Goal: Communication & Community: Answer question/provide support

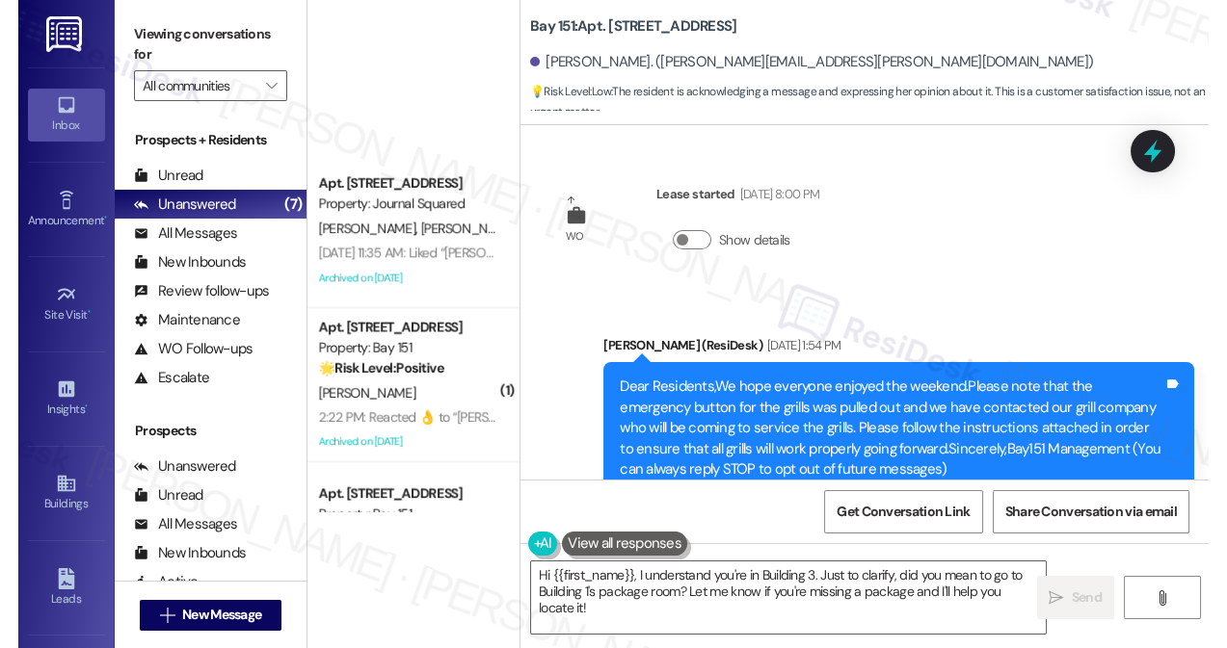
scroll to position [40098, 0]
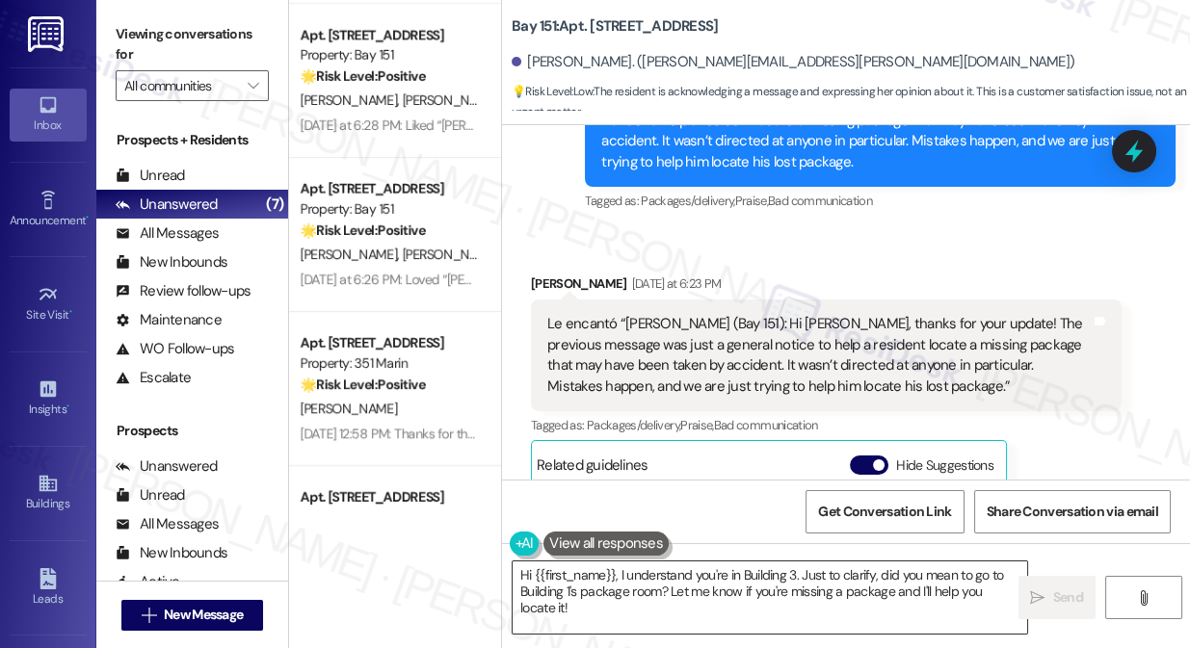
click at [806, 598] on textarea "Hi {{first_name}}, I understand you're in Building 3. Just to clarify, did you …" at bounding box center [770, 598] width 515 height 72
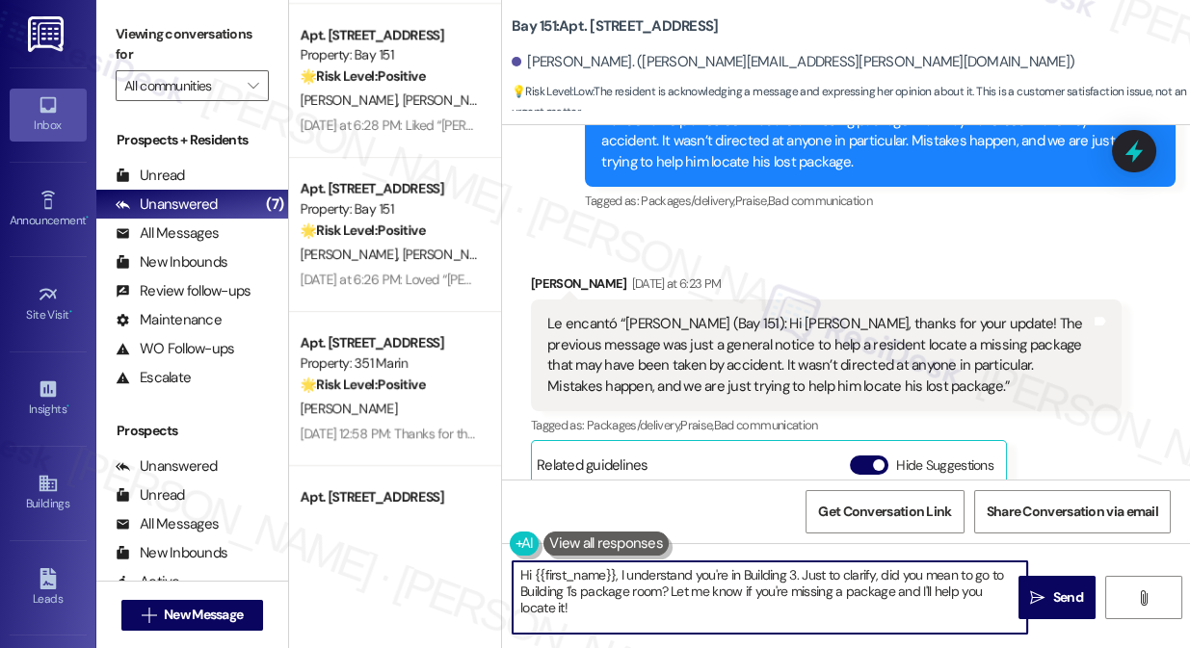
drag, startPoint x: 806, startPoint y: 598, endPoint x: 806, endPoint y: 579, distance: 19.3
click at [806, 598] on textarea "Hi {{first_name}}, I understand you're in Building 3. Just to clarify, did you …" at bounding box center [770, 598] width 515 height 72
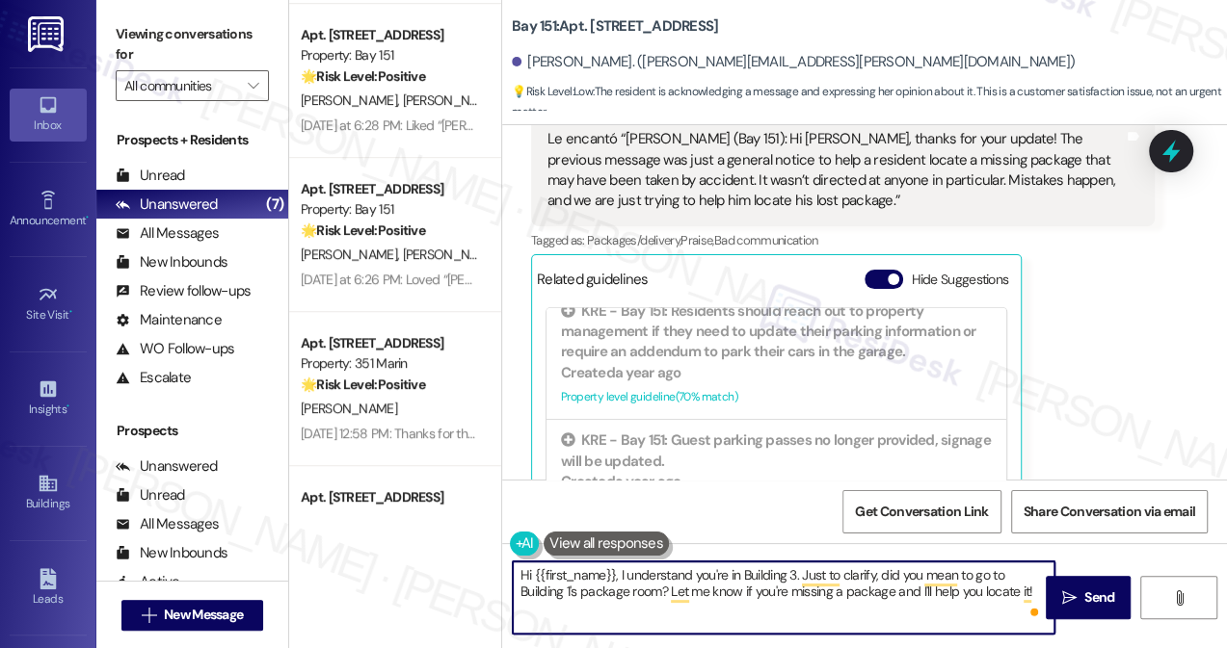
scroll to position [525, 0]
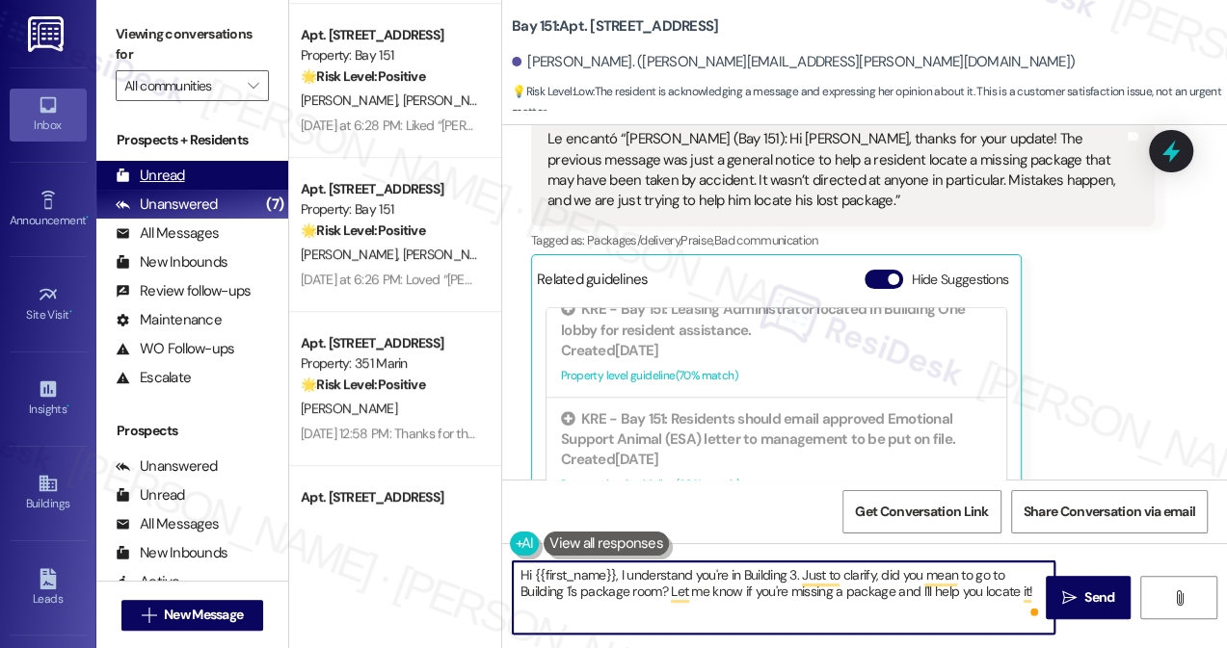
click at [196, 174] on div "Unread (0)" at bounding box center [192, 175] width 192 height 29
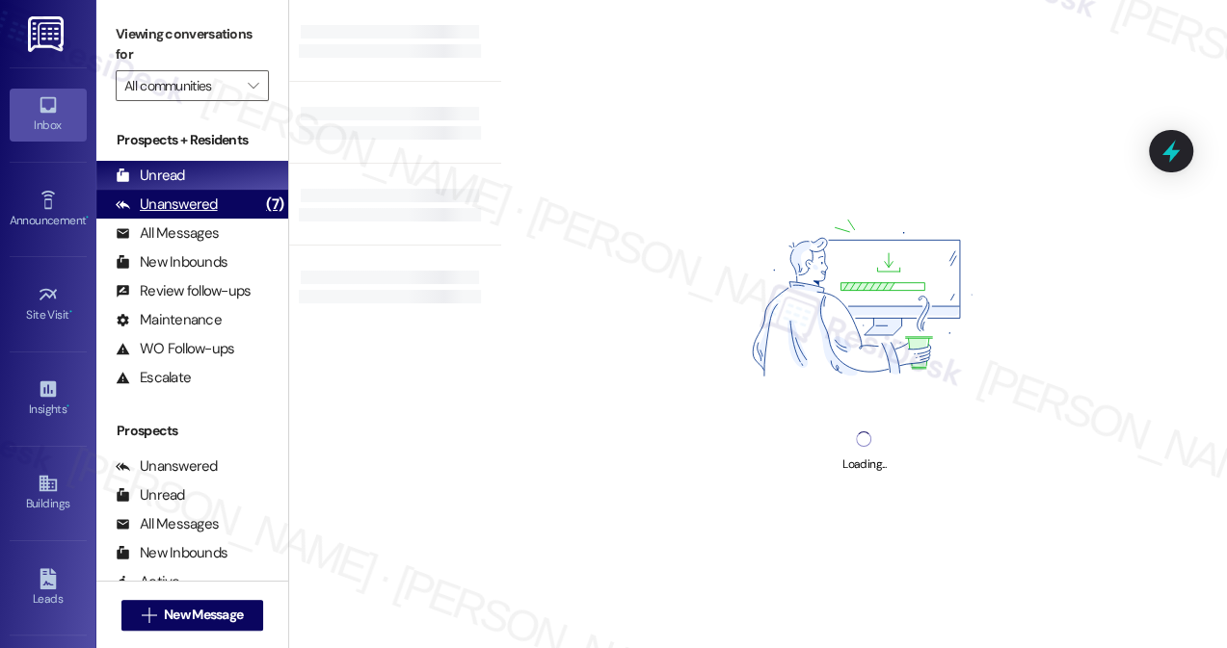
click at [235, 210] on div "Unanswered (7)" at bounding box center [192, 204] width 192 height 29
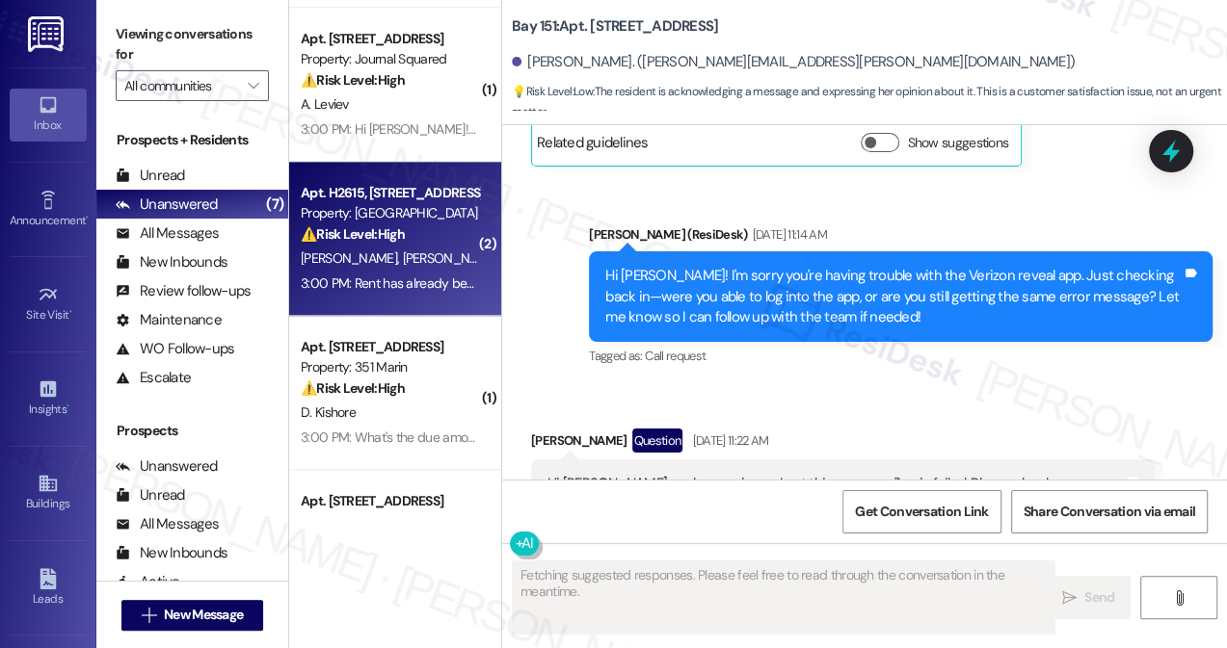
scroll to position [39582, 0]
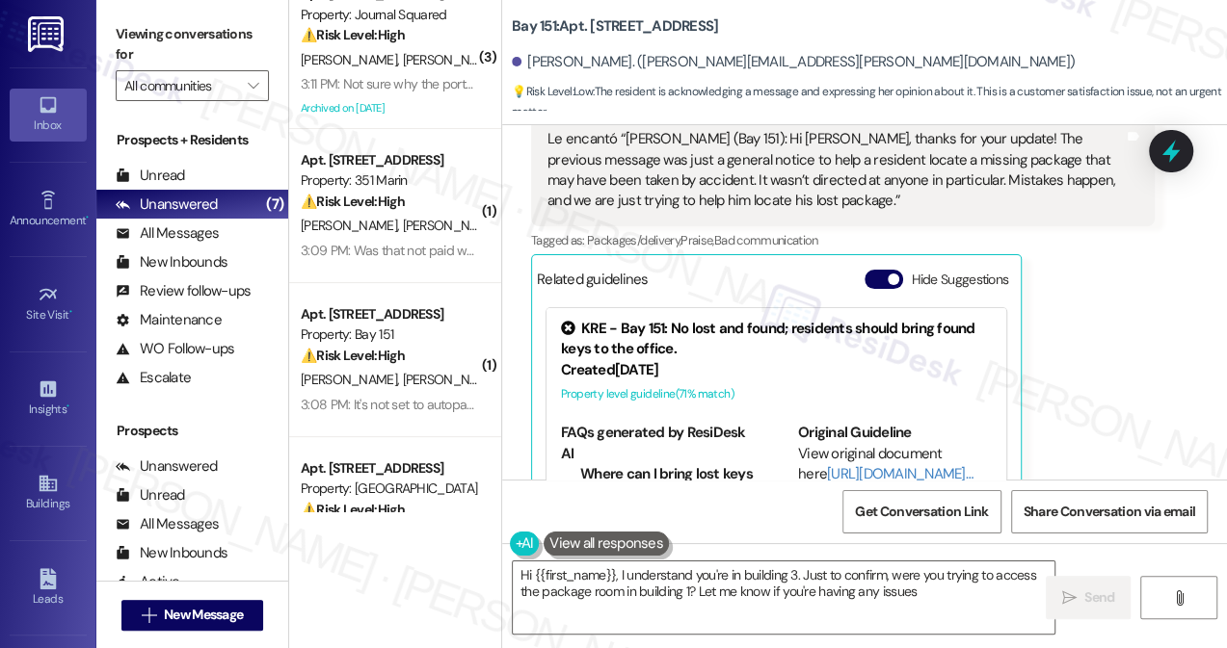
type textarea "Hi {{first_name}}, I understand you're in building 3. Just to confirm, were you…"
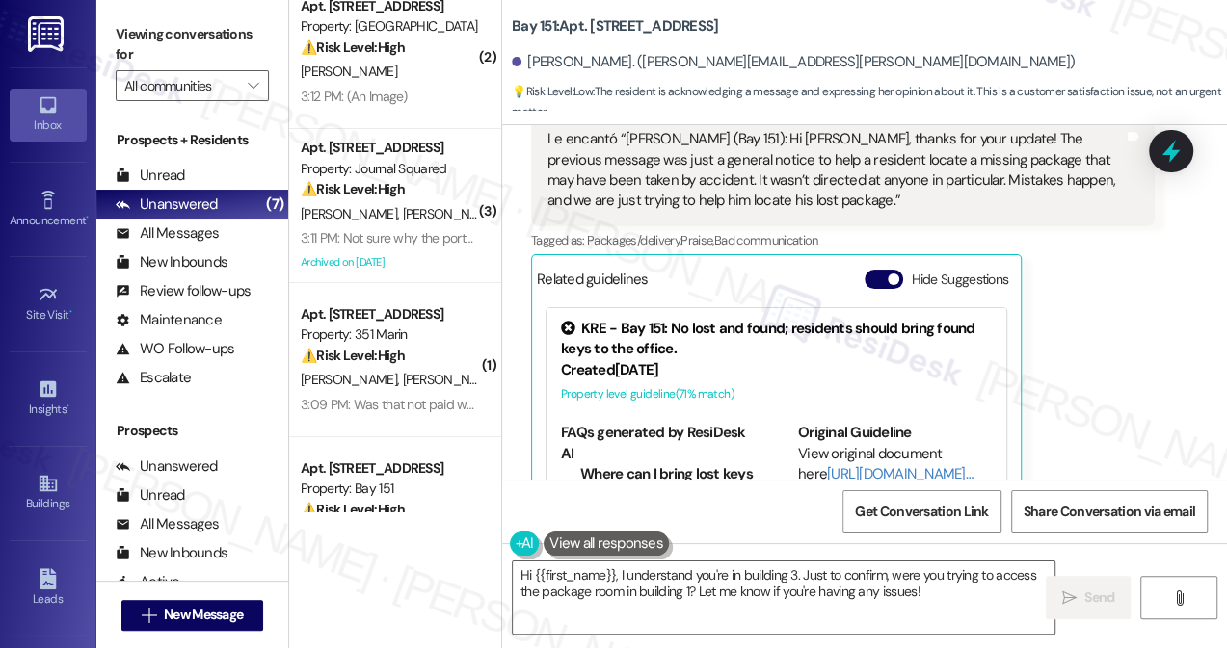
scroll to position [0, 0]
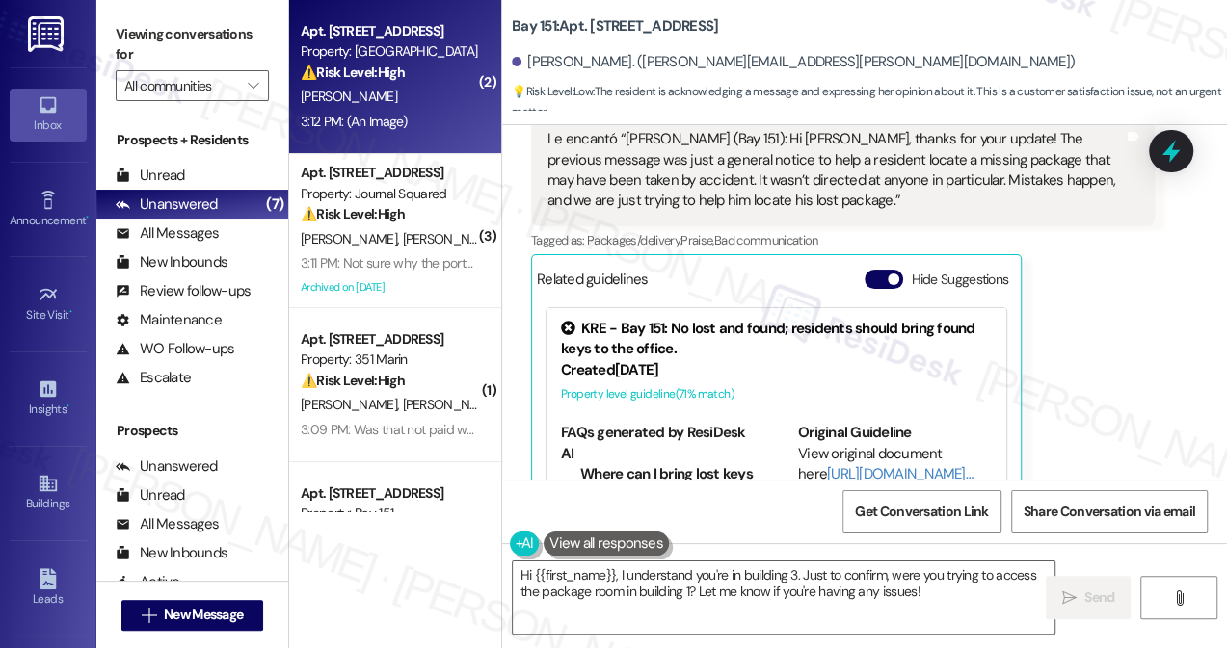
click at [394, 97] on div "[PERSON_NAME]" at bounding box center [390, 97] width 182 height 24
type textarea "Fetching suggested responses. Please feel free to read through the conversation…"
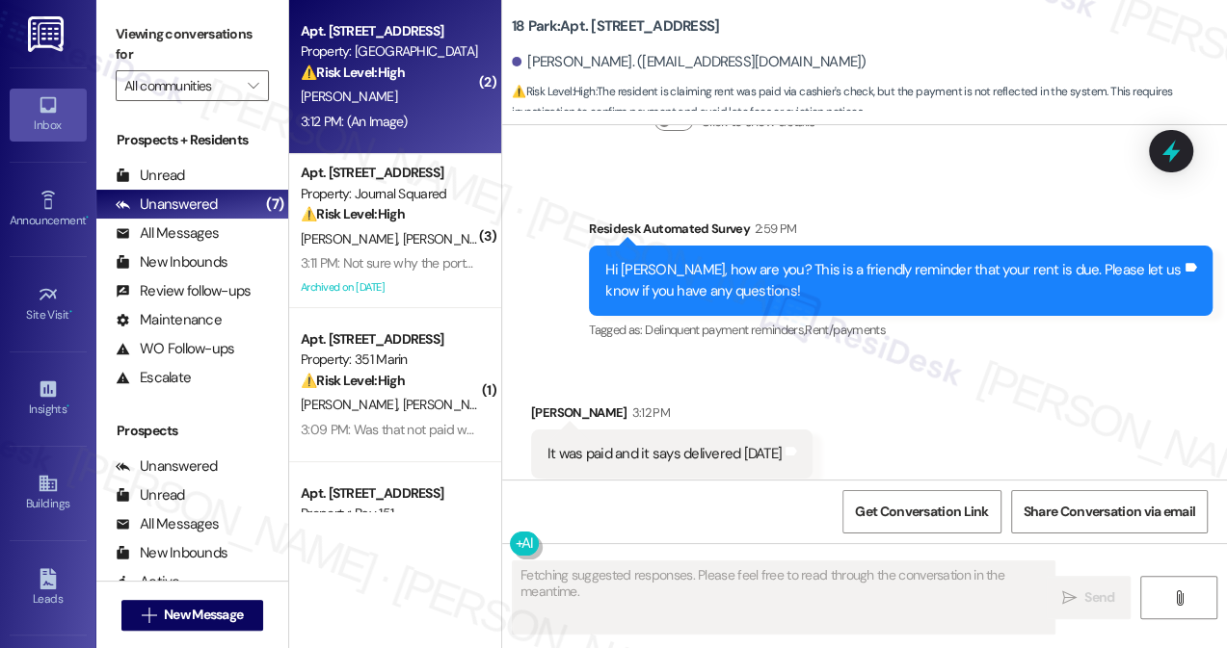
scroll to position [18114, 0]
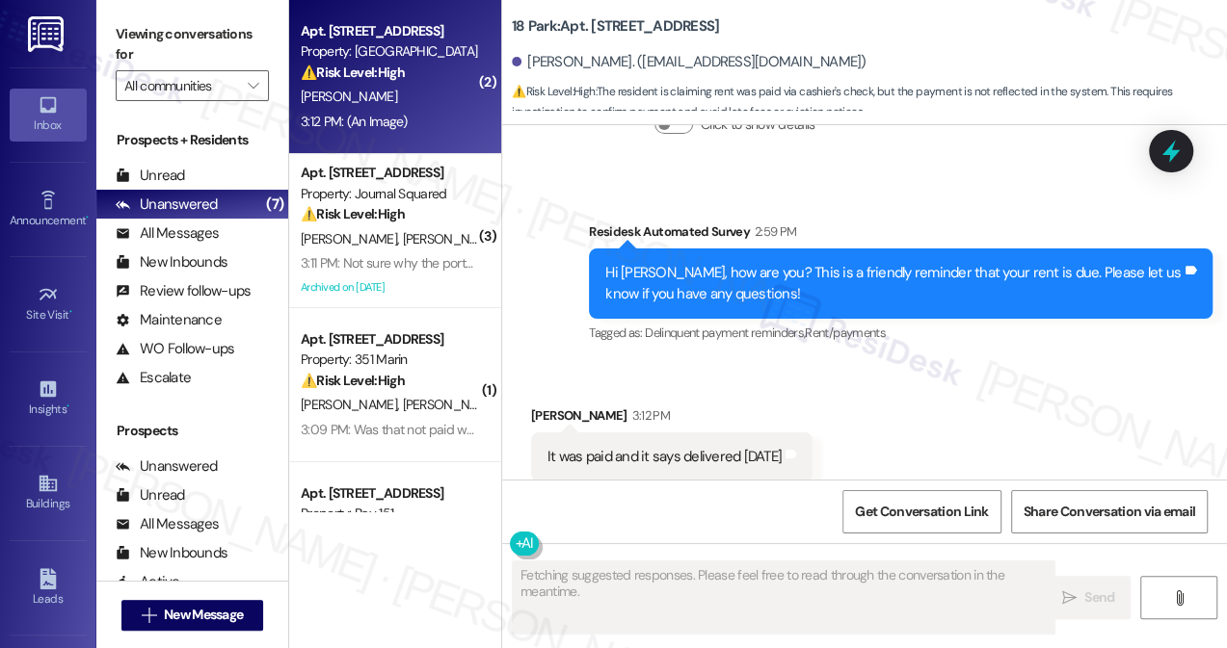
click at [726, 433] on div "It was paid and it says delivered [DATE] Tags and notes" at bounding box center [671, 457] width 281 height 49
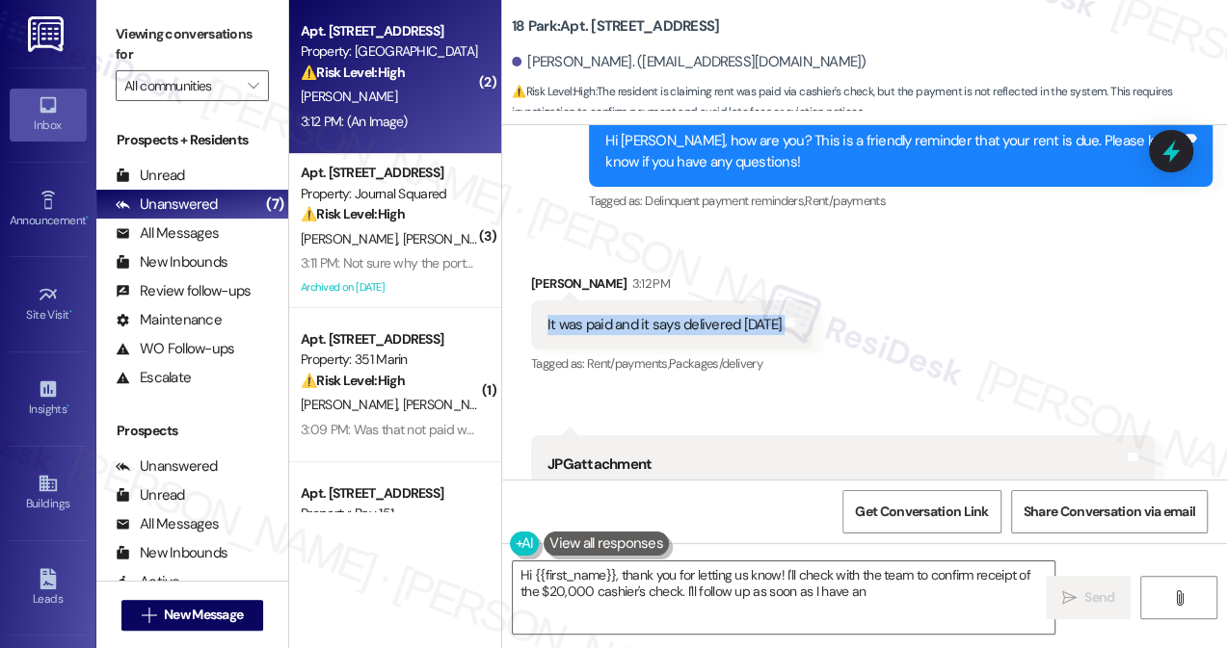
scroll to position [18553, 0]
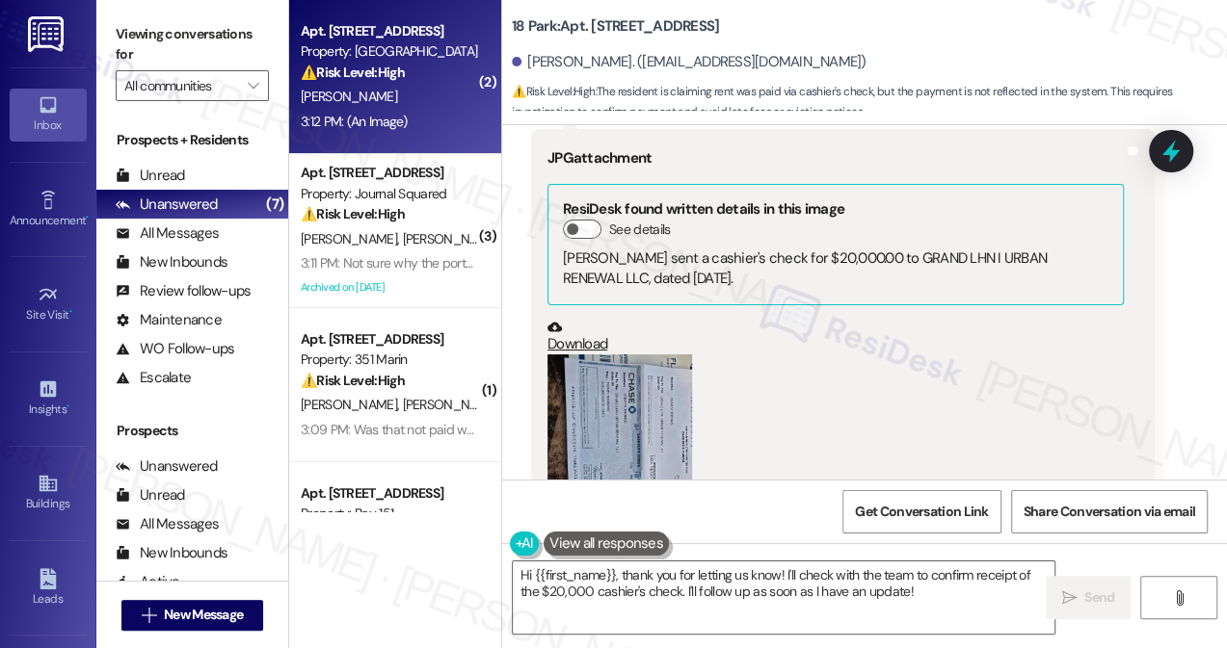
click at [645, 355] on button "Zoom image" at bounding box center [619, 451] width 145 height 193
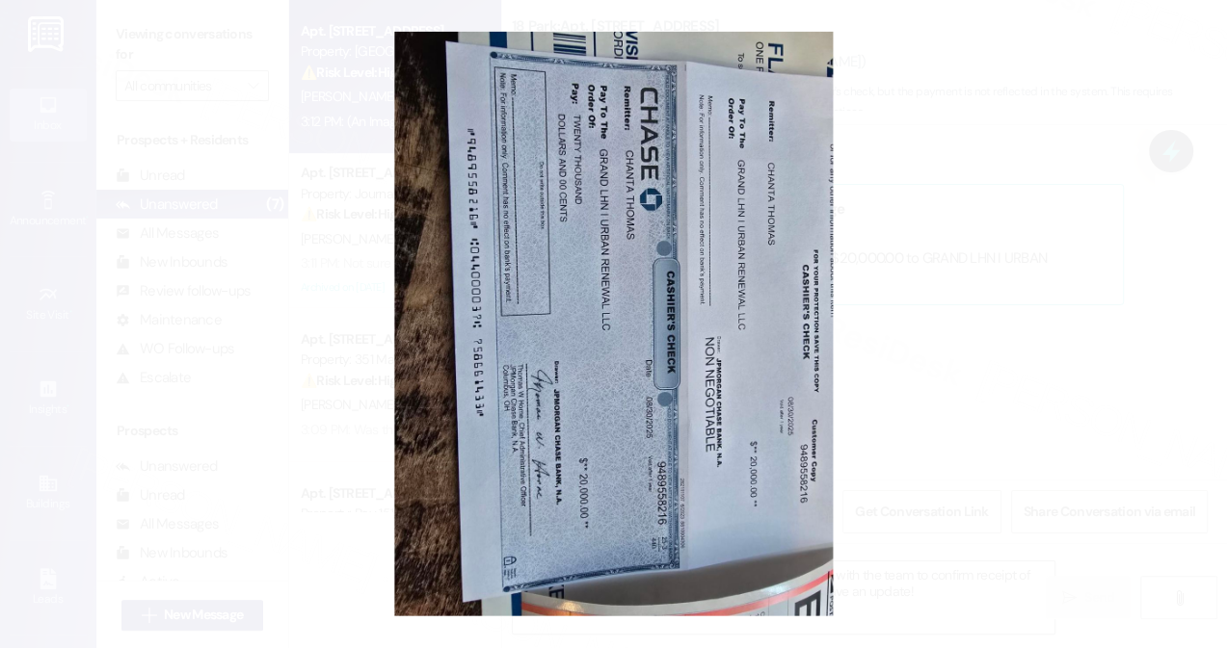
click at [929, 329] on button "Unzoom image" at bounding box center [613, 324] width 1227 height 648
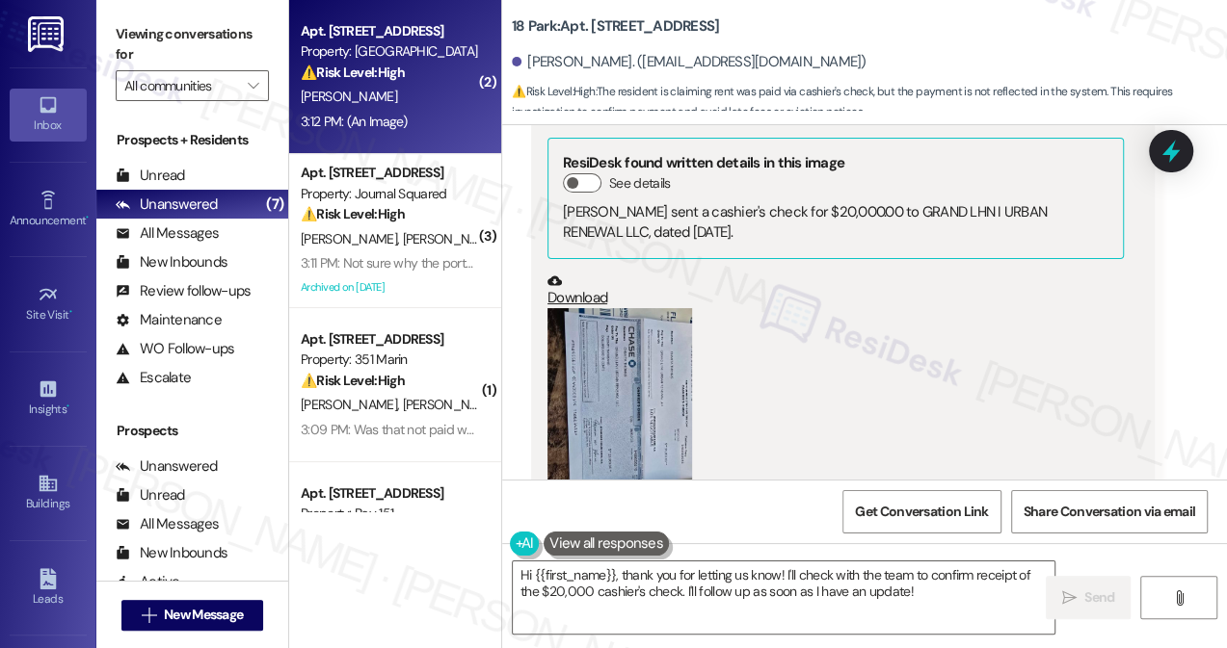
scroll to position [18640, 0]
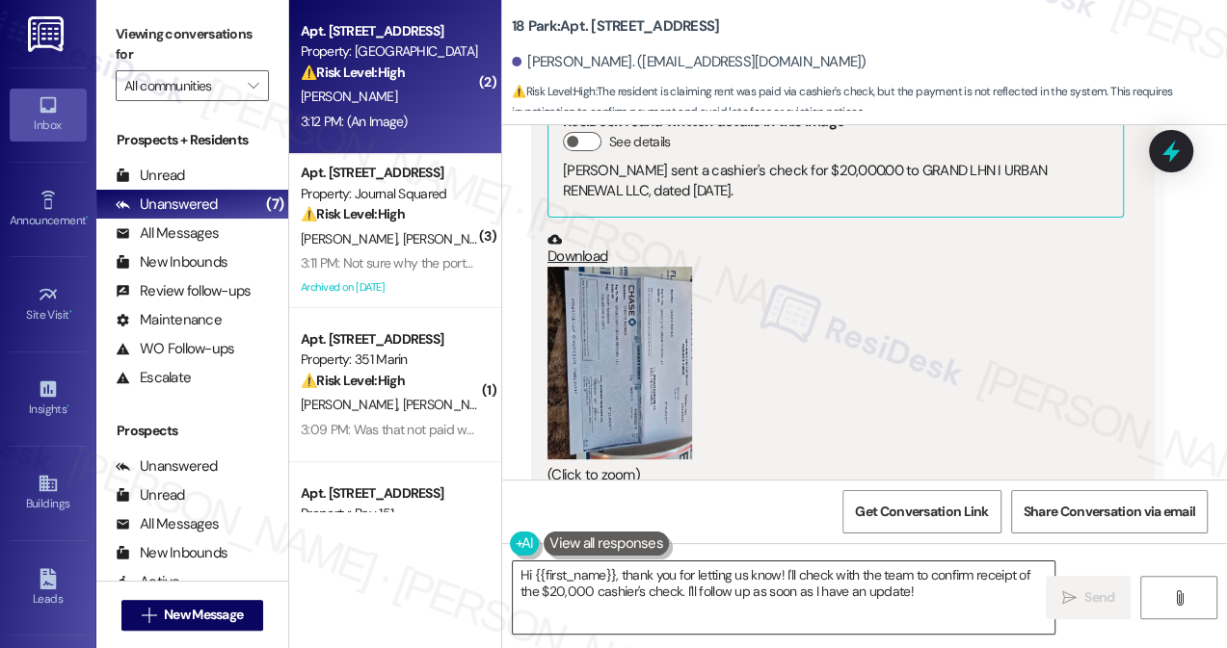
click at [701, 576] on textarea "Hi {{first_name}}, thank you for letting us know! I'll check with the team to c…" at bounding box center [783, 598] width 541 height 72
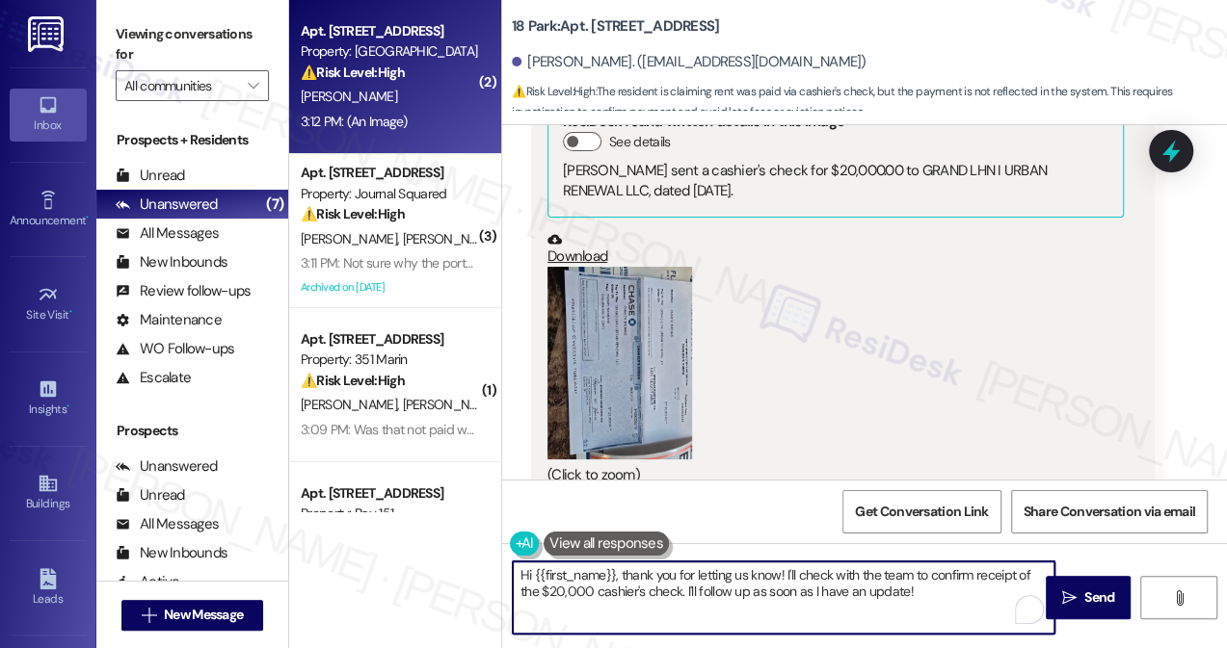
click at [701, 576] on textarea "Hi {{first_name}}, thank you for letting us know! I'll check with the team to c…" at bounding box center [783, 598] width 541 height 72
drag, startPoint x: 701, startPoint y: 576, endPoint x: 719, endPoint y: 543, distance: 37.1
click at [701, 576] on textarea "Hi {{first_name}}, thank you for letting us know! I'll check with the team to c…" at bounding box center [783, 598] width 541 height 72
click at [987, 324] on div "(Click to zoom)" at bounding box center [835, 377] width 576 height 220
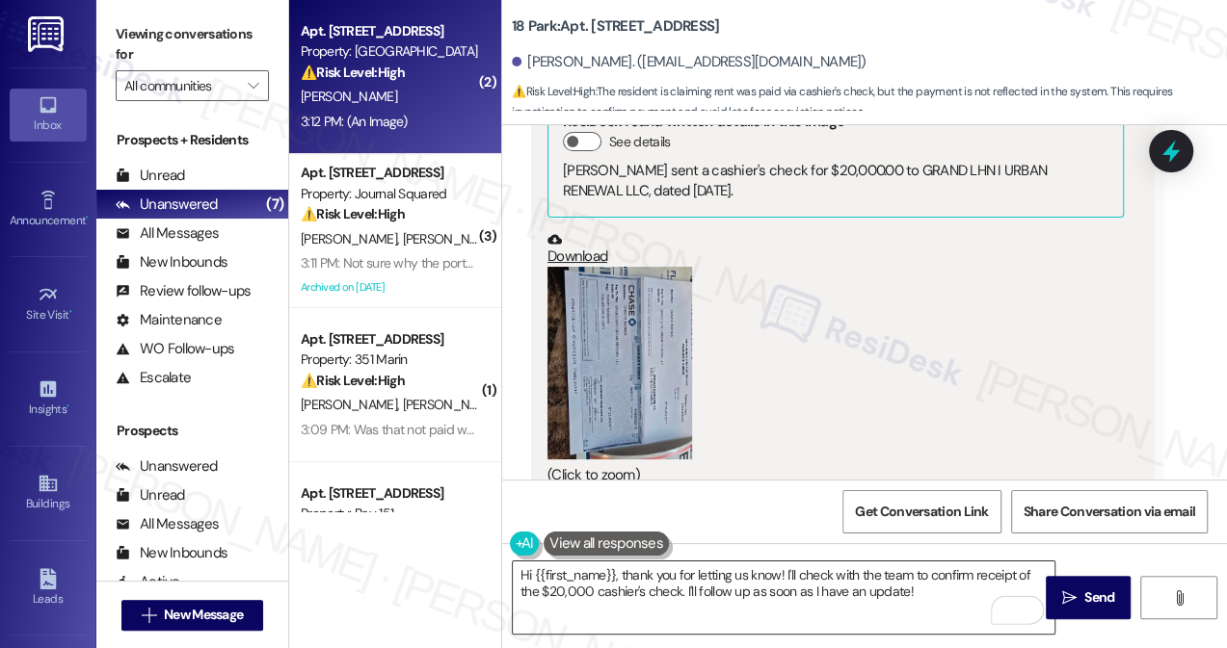
click at [918, 602] on textarea "Hi {{first_name}}, thank you for letting us know! I'll check with the team to c…" at bounding box center [783, 598] width 541 height 72
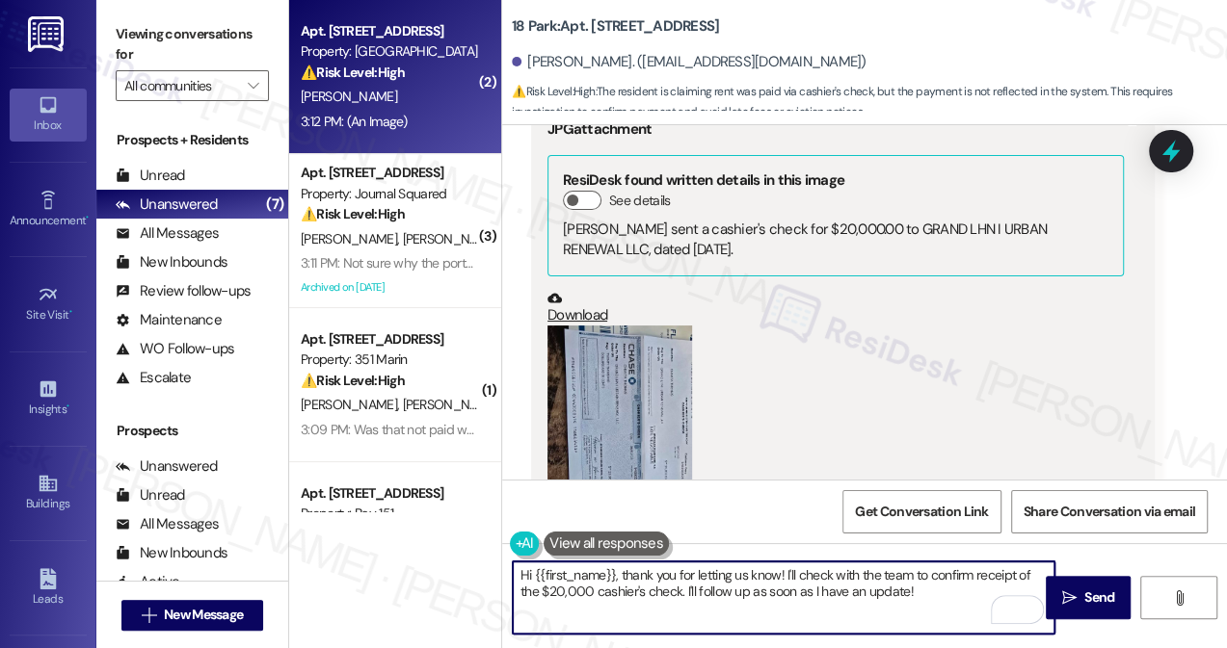
scroll to position [18553, 0]
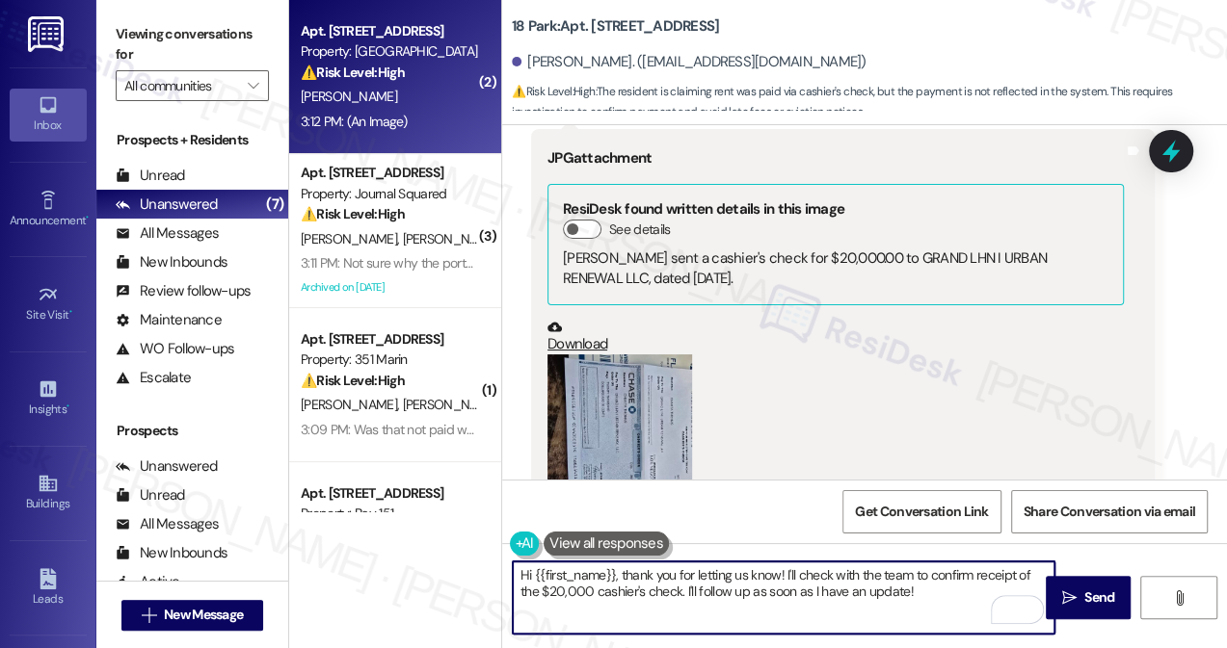
click at [621, 355] on button "Zoom image" at bounding box center [619, 451] width 145 height 193
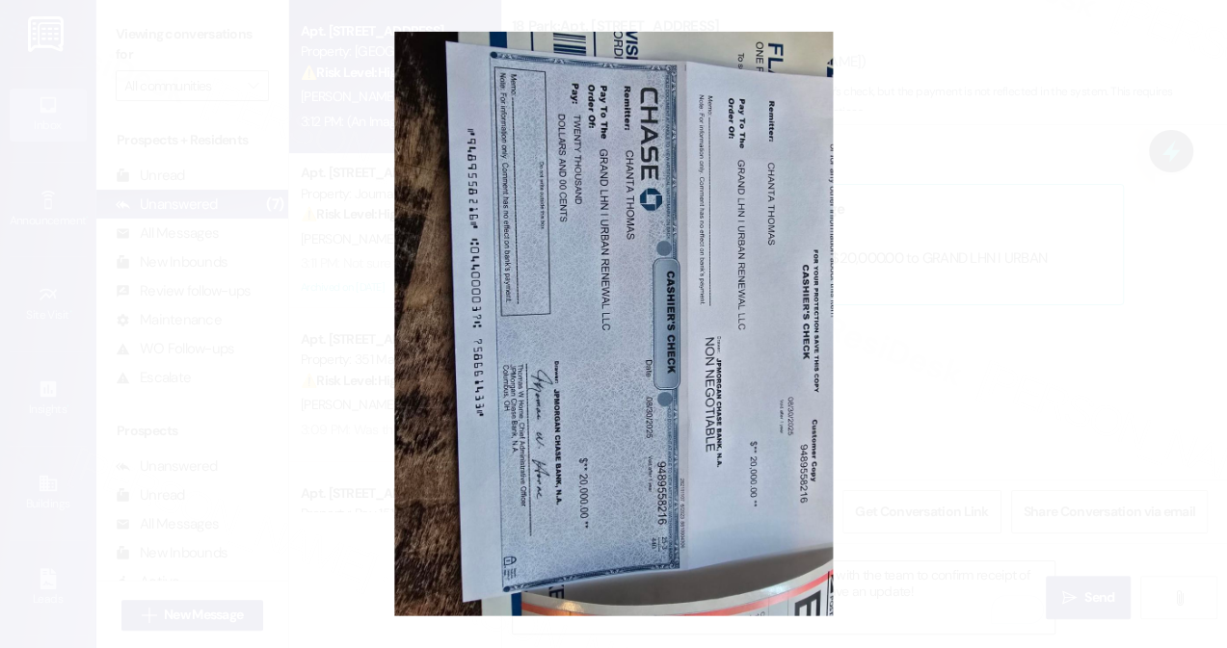
click at [937, 319] on button "Unzoom image" at bounding box center [613, 324] width 1227 height 648
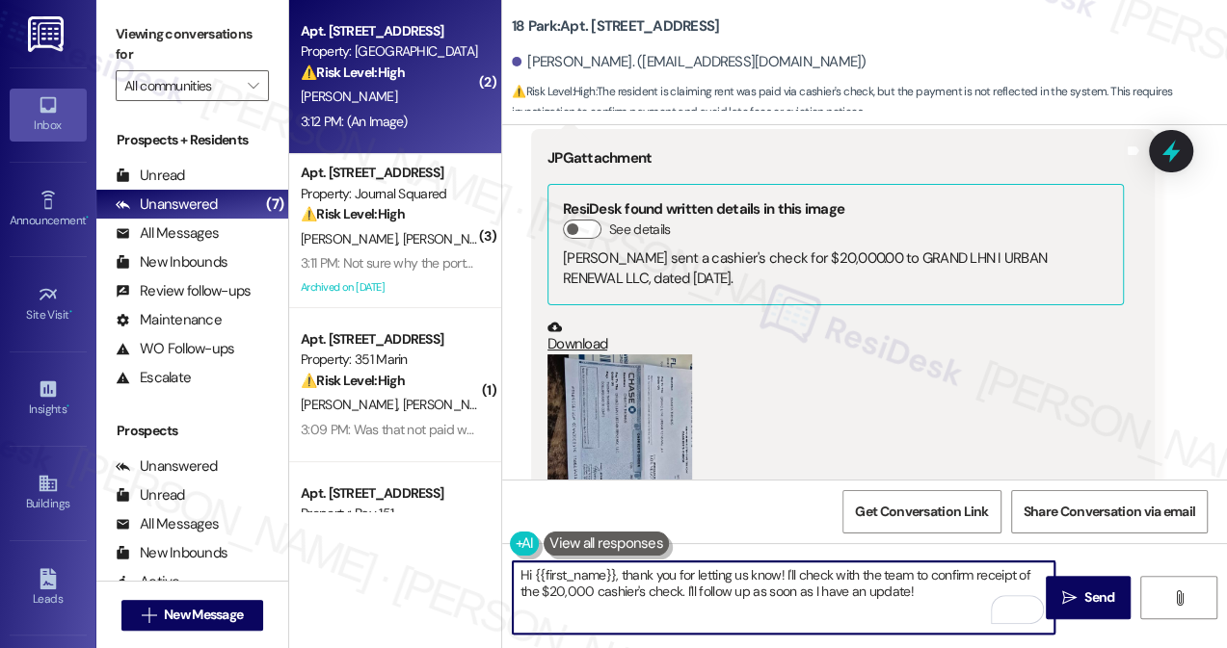
drag, startPoint x: 594, startPoint y: 589, endPoint x: 545, endPoint y: 589, distance: 48.2
click at [545, 589] on textarea "Hi {{first_name}}, thank you for letting us know! I'll check with the team to c…" at bounding box center [783, 598] width 541 height 72
click at [898, 593] on textarea "Hi {{first_name}}, thank you for letting us know! I'll check with the team to c…" at bounding box center [783, 598] width 541 height 72
click at [748, 590] on textarea "Hi {{first_name}}, thank you for letting us know! I'll check with the team to c…" at bounding box center [783, 598] width 541 height 72
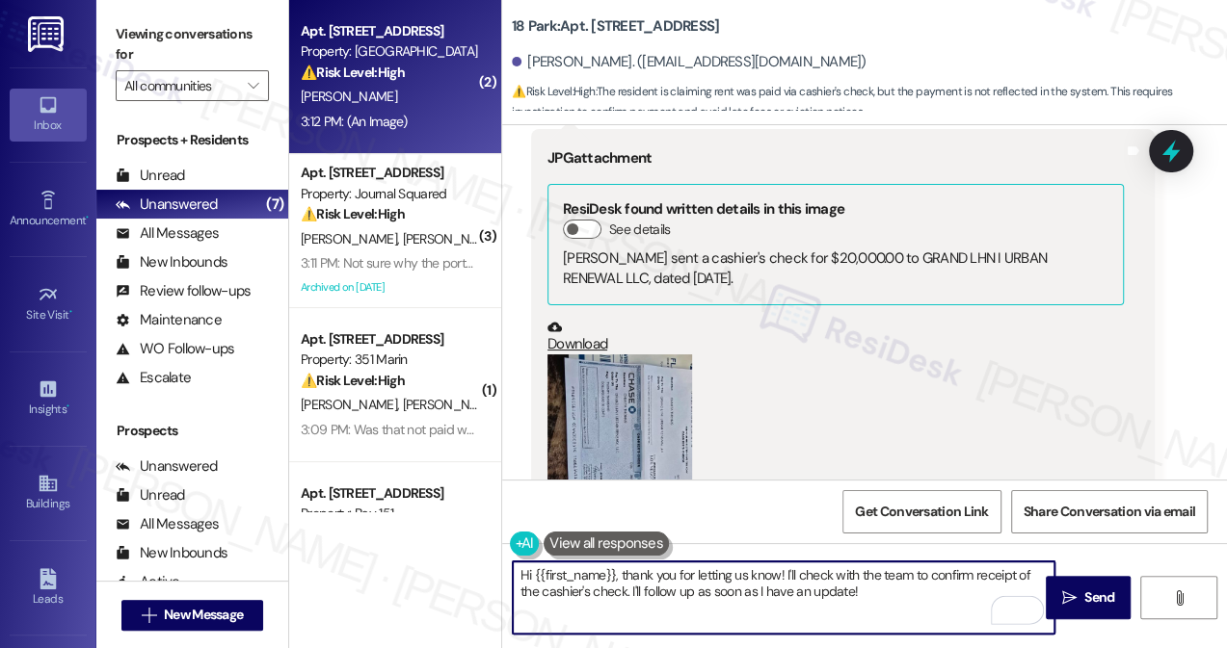
click at [748, 590] on textarea "Hi {{first_name}}, thank you for letting us know! I'll check with the team to c…" at bounding box center [783, 598] width 541 height 72
click at [877, 588] on textarea "Hi {{first_name}}, thank you for letting us know! I'll check with the team to c…" at bounding box center [783, 598] width 541 height 72
click at [776, 572] on textarea "Hi {{first_name}}, thank you for letting us know! I'll check with the team to c…" at bounding box center [783, 598] width 541 height 72
drag, startPoint x: 1004, startPoint y: 588, endPoint x: 971, endPoint y: 588, distance: 32.8
click at [1004, 588] on textarea "Hi {{first_name}}, thank you for letting us know and sending the photo! I'll ch…" at bounding box center [783, 598] width 541 height 72
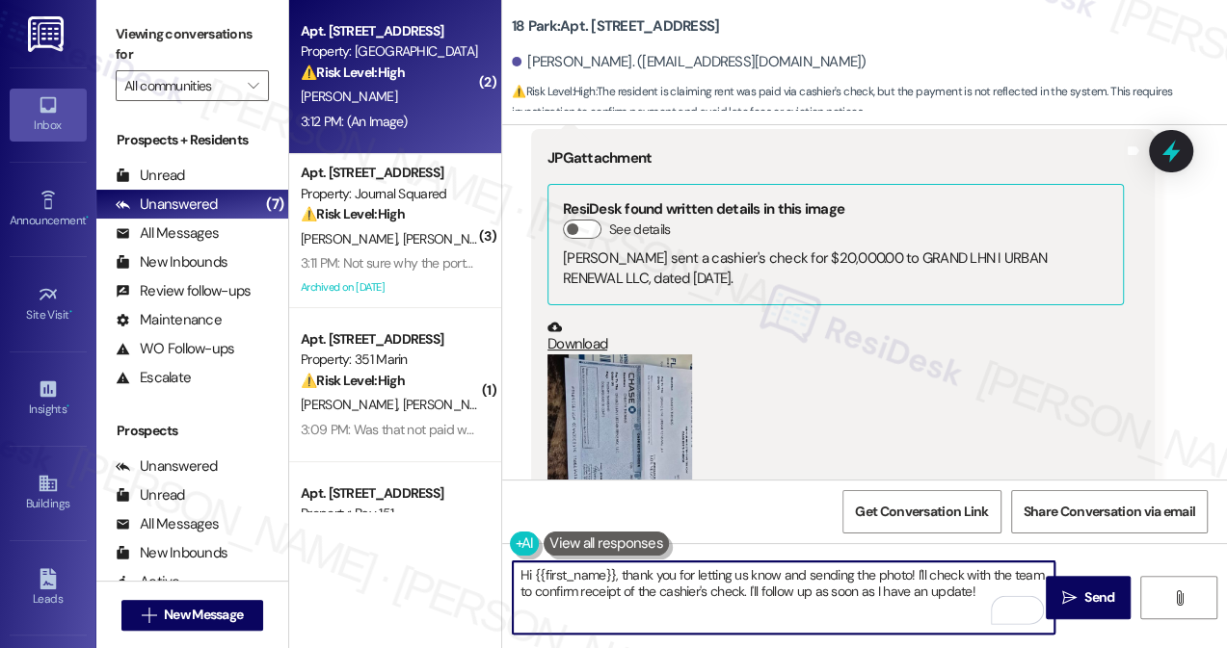
click at [788, 593] on textarea "Hi {{first_name}}, thank you for letting us know and sending the photo! I'll ch…" at bounding box center [783, 598] width 541 height 72
click at [903, 593] on textarea "Hi {{first_name}}, thank you for letting us know and sending the photo! I'll ch…" at bounding box center [783, 598] width 541 height 72
type textarea "Hi {{first_name}}, thank you for letting us know and sending the photo! I'll ch…"
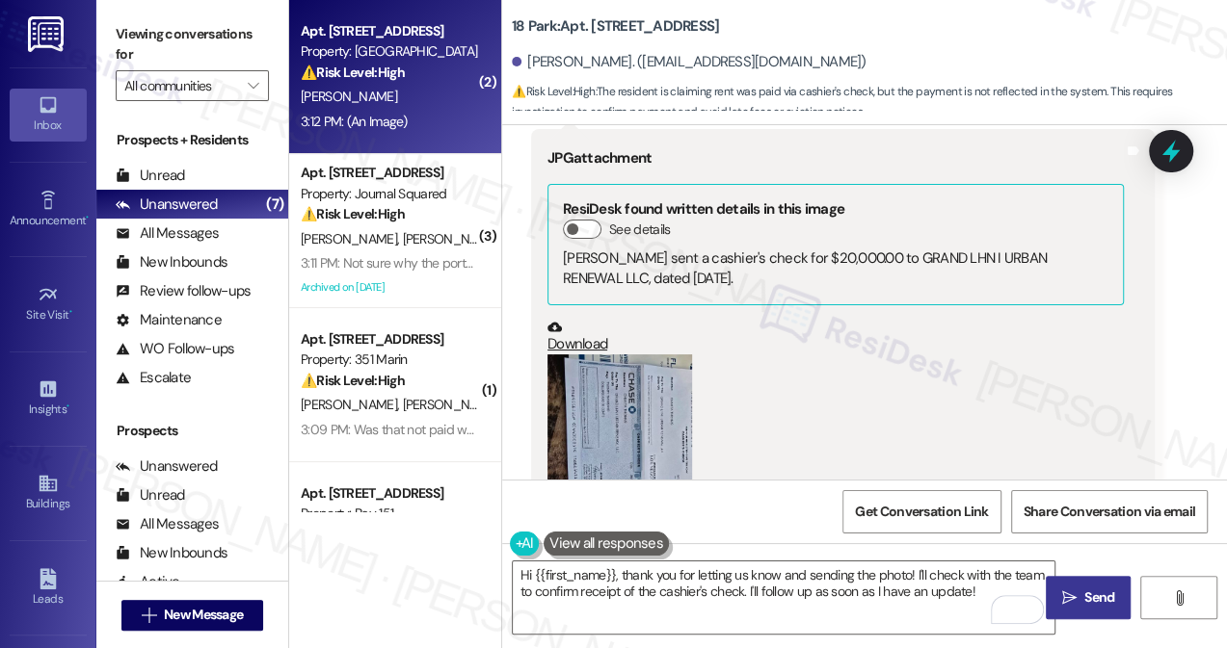
click at [1073, 602] on icon "" at bounding box center [1069, 598] width 14 height 15
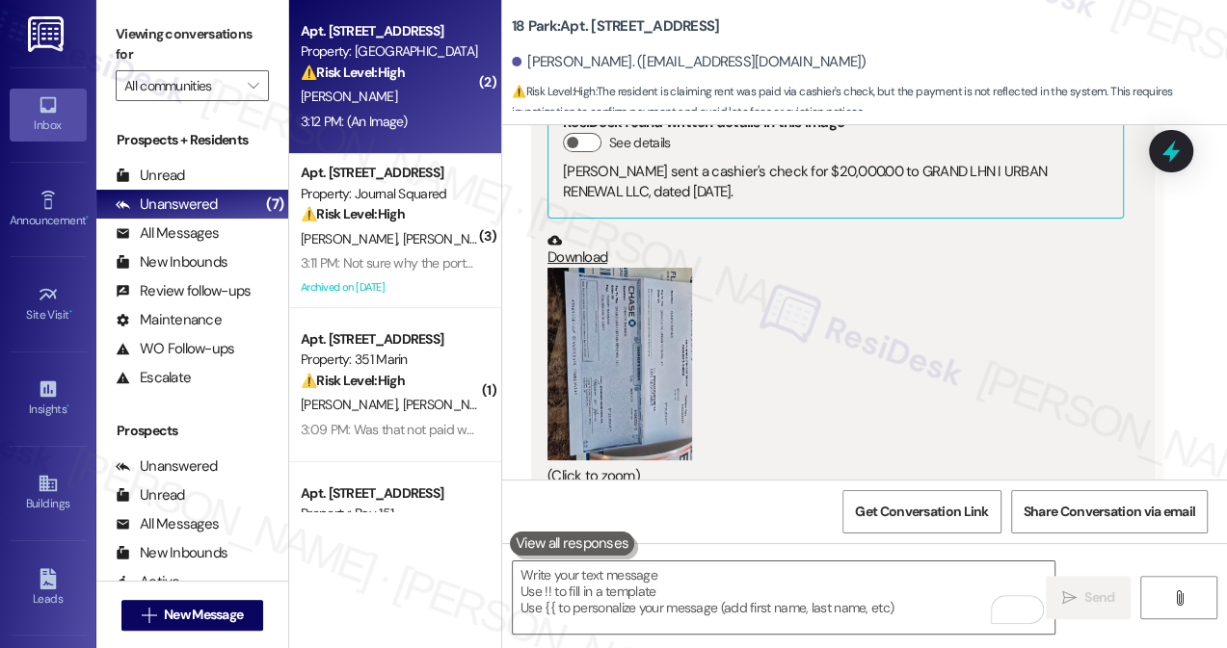
scroll to position [18794, 0]
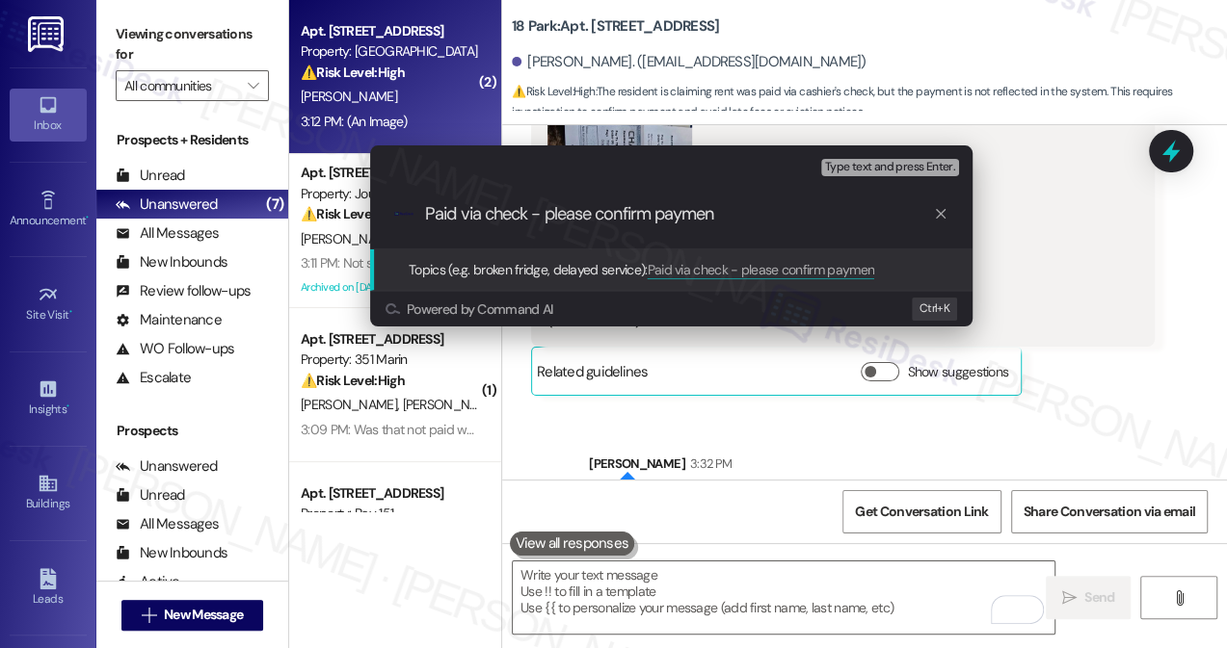
type input "Paid via check - please confirm payment"
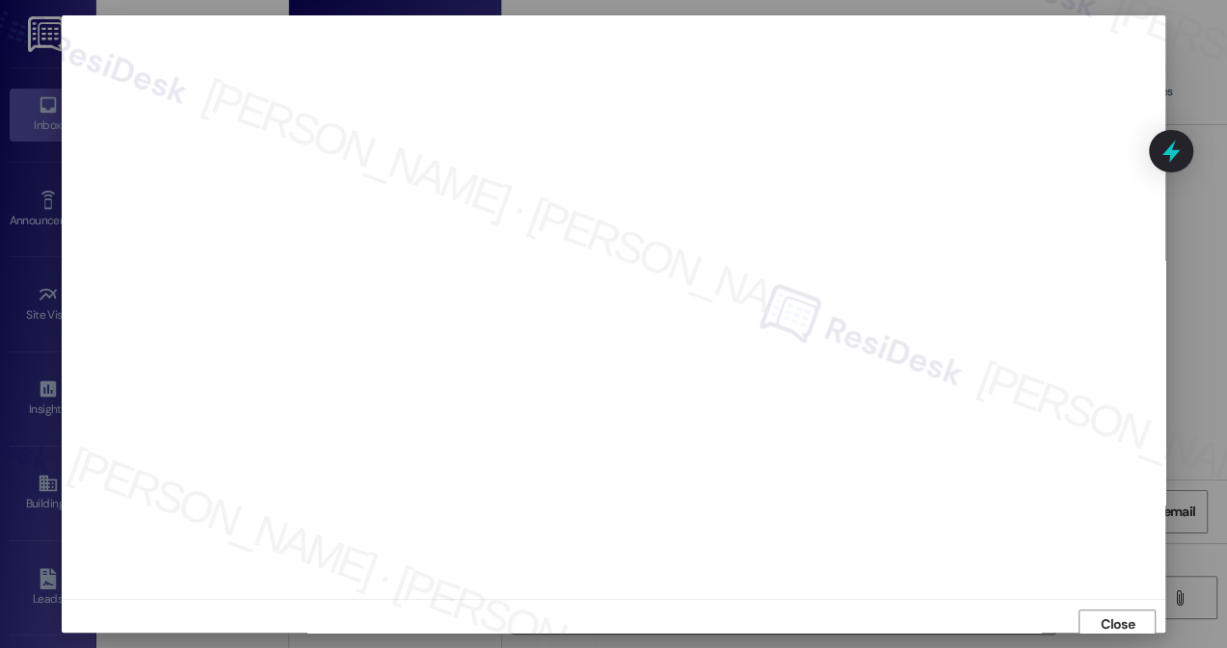
scroll to position [7, 0]
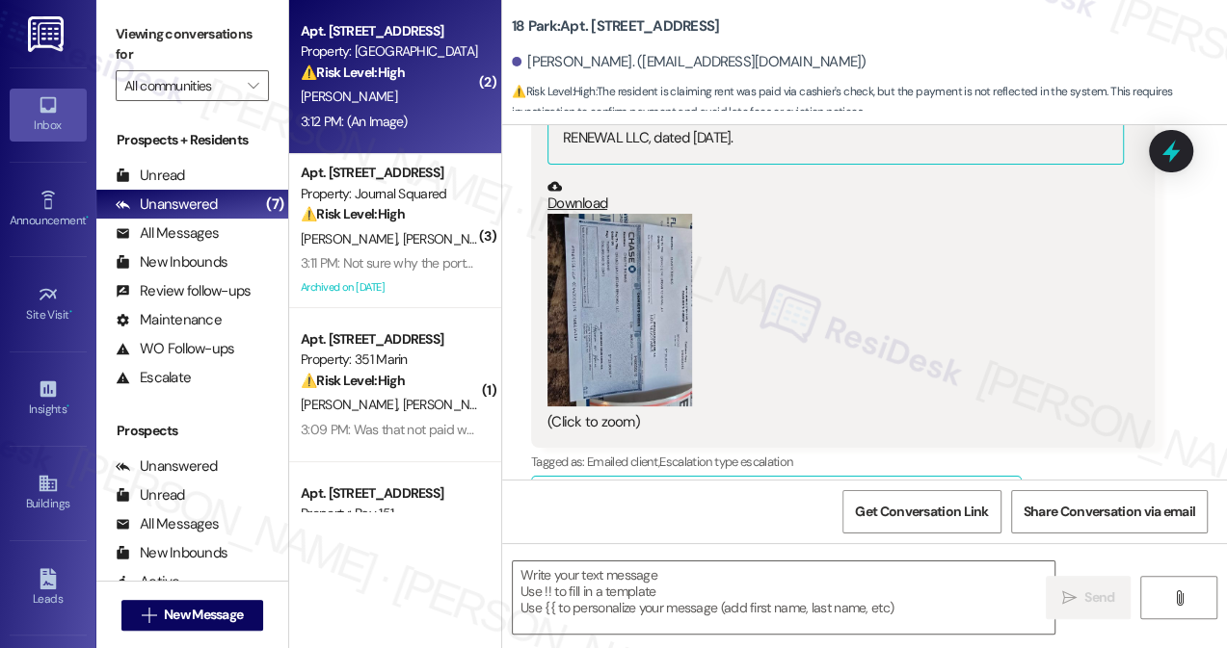
type textarea "Fetching suggested responses. Please feel free to read through the conversation…"
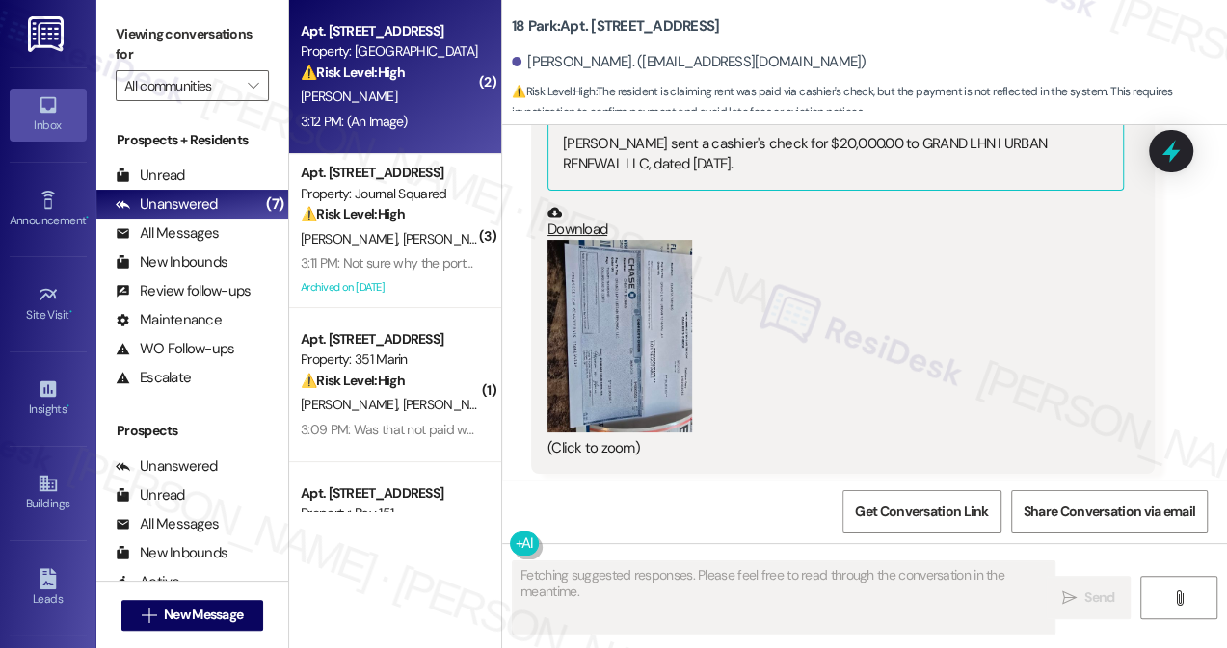
scroll to position [18851, 0]
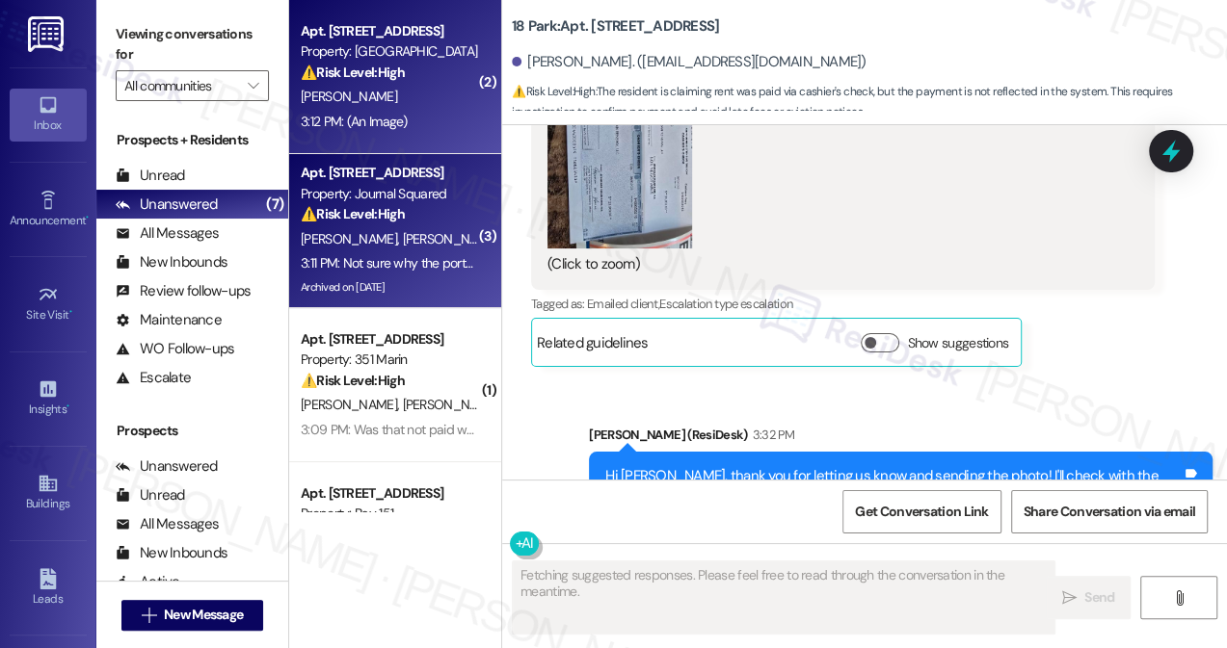
click at [462, 239] on div "[PERSON_NAME] [PERSON_NAME]" at bounding box center [390, 239] width 182 height 24
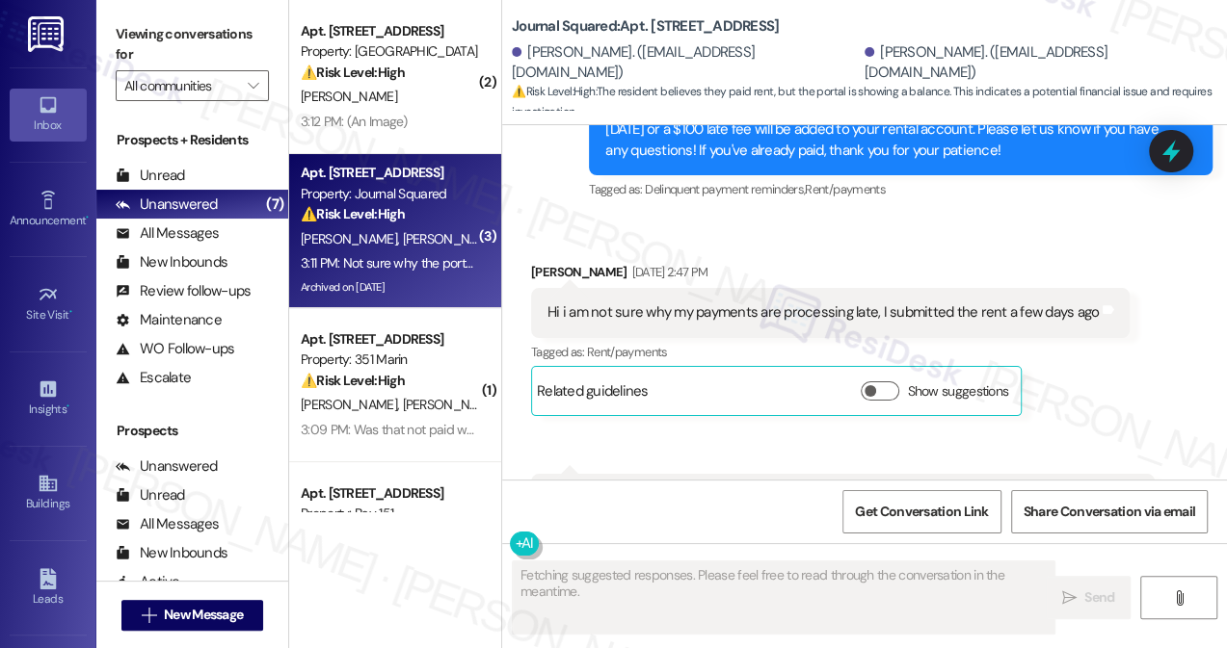
scroll to position [15573, 0]
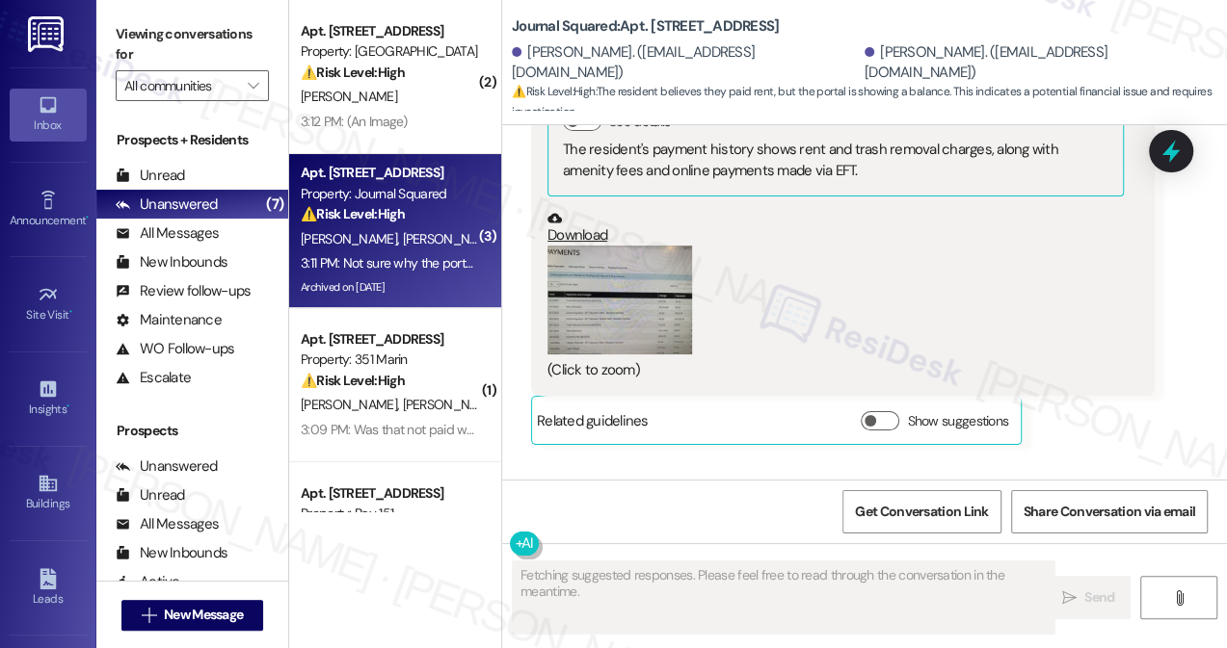
click at [668, 517] on div "Not sure why the portal hasn't taken off the balance." at bounding box center [704, 527] width 315 height 20
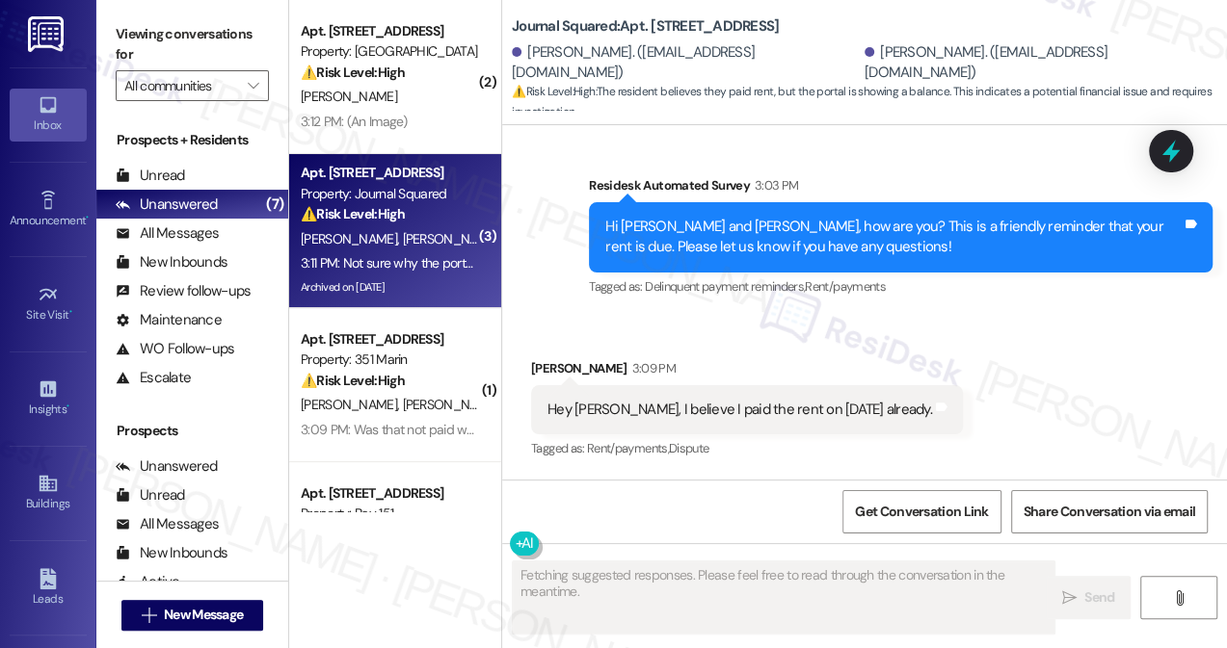
scroll to position [15048, 0]
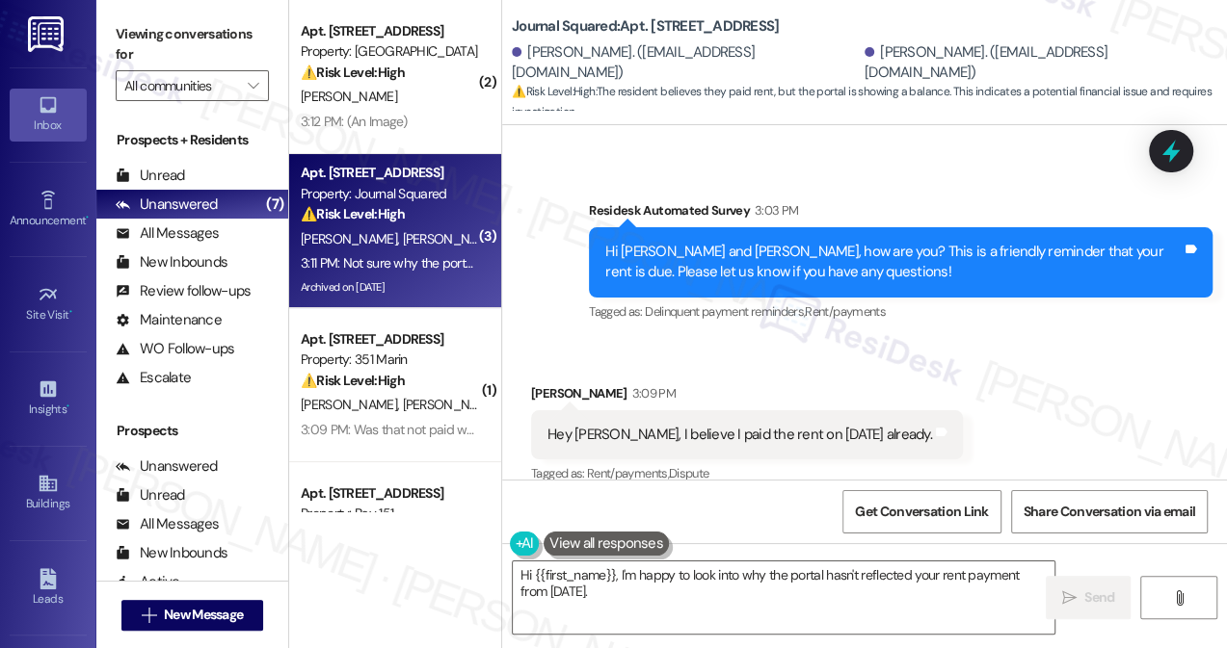
click at [666, 425] on div "Hey [PERSON_NAME], I believe I paid the rent on [DATE] already." at bounding box center [739, 435] width 384 height 20
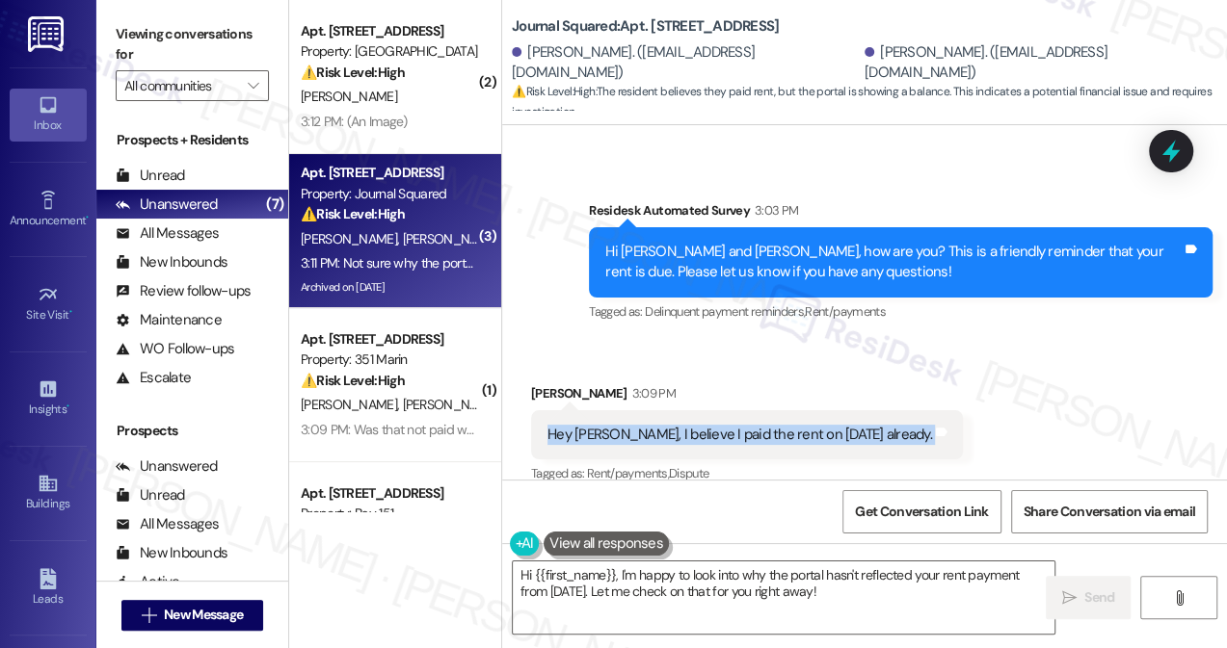
click at [666, 425] on div "Hey [PERSON_NAME], I believe I paid the rent on [DATE] already." at bounding box center [739, 435] width 384 height 20
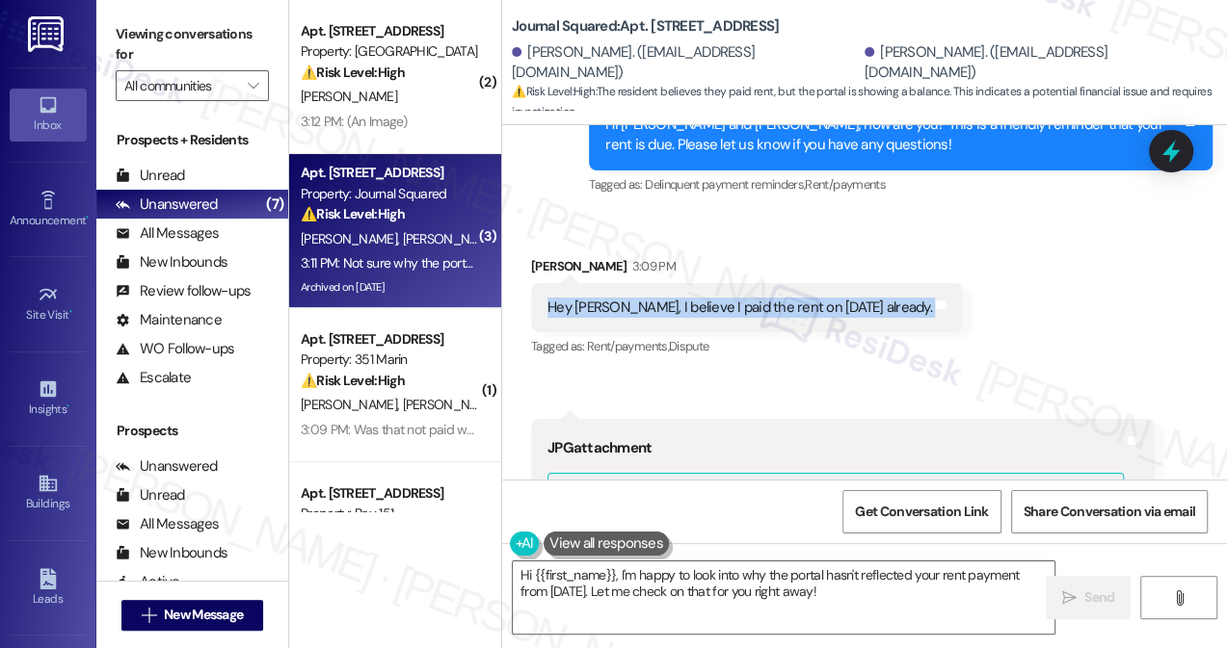
scroll to position [15310, 0]
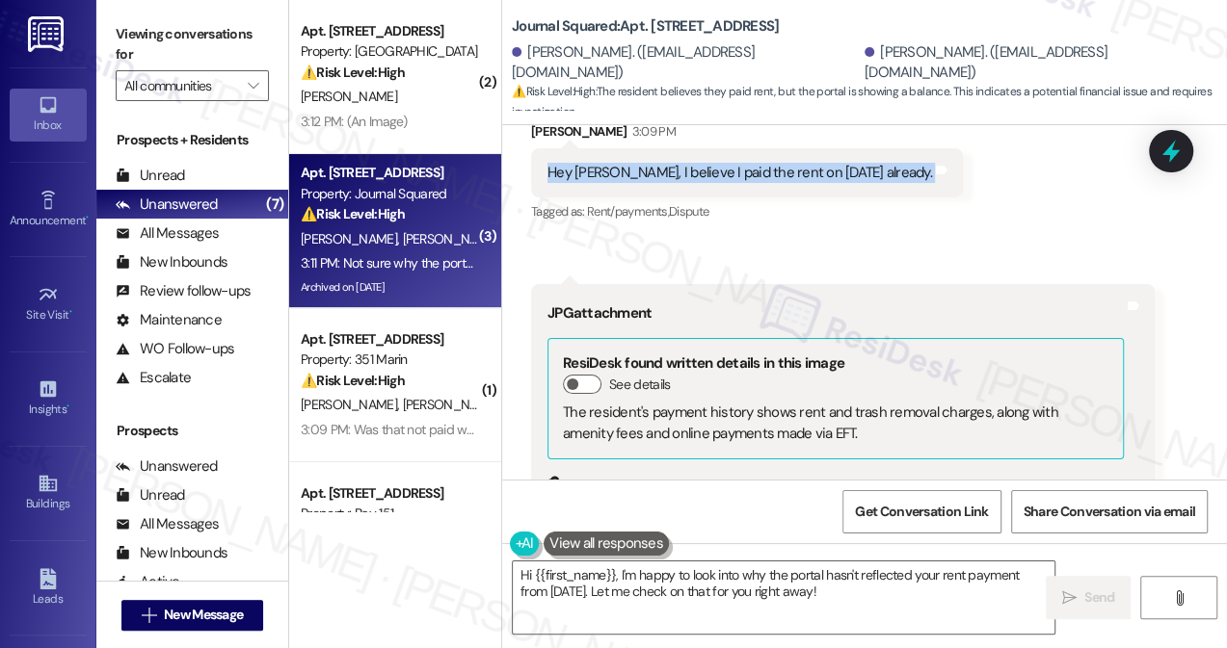
click at [637, 509] on button "Zoom image" at bounding box center [619, 563] width 145 height 109
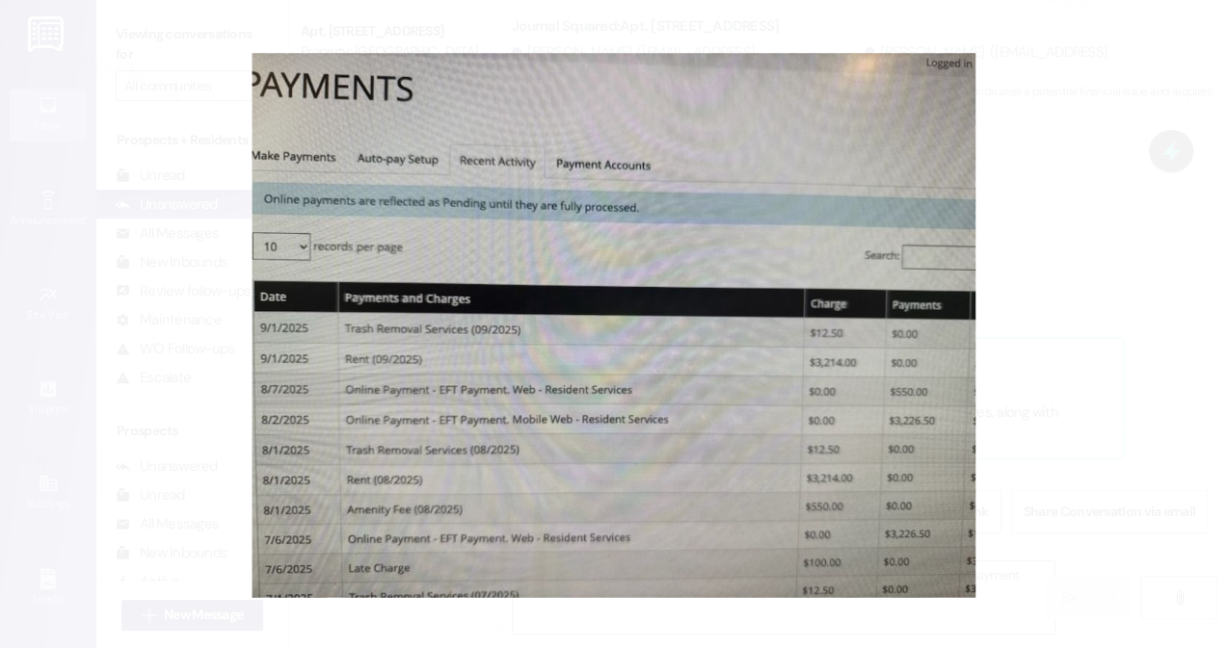
click at [1159, 400] on button "Unzoom image" at bounding box center [613, 324] width 1227 height 648
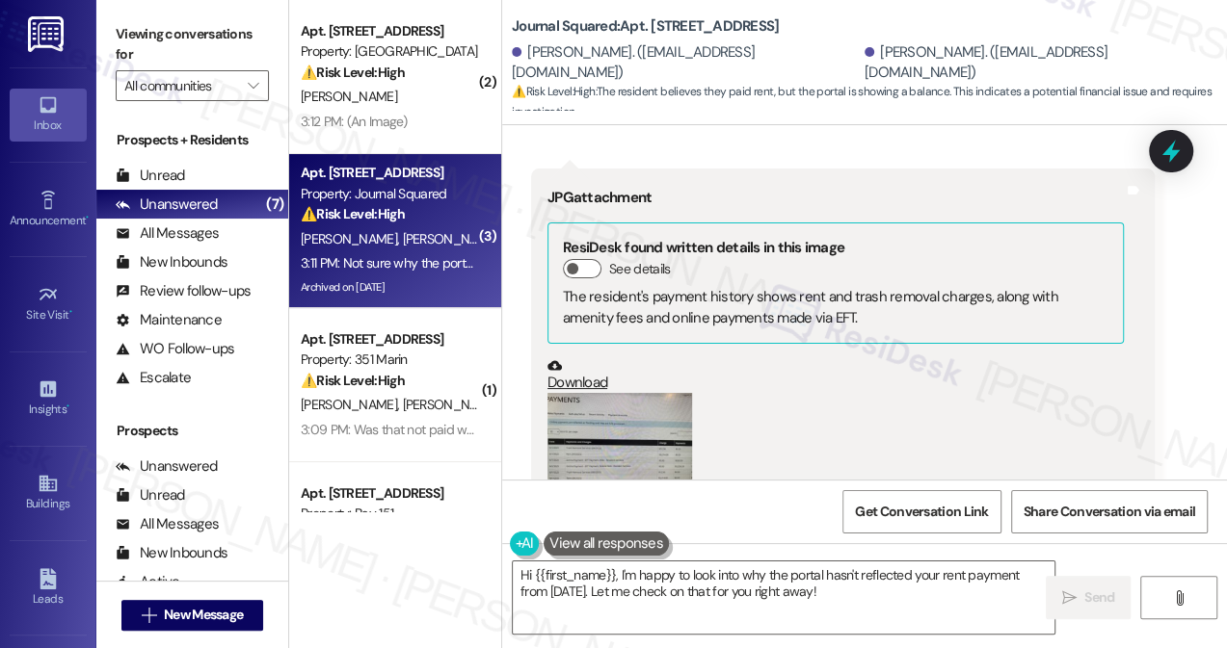
scroll to position [15573, 0]
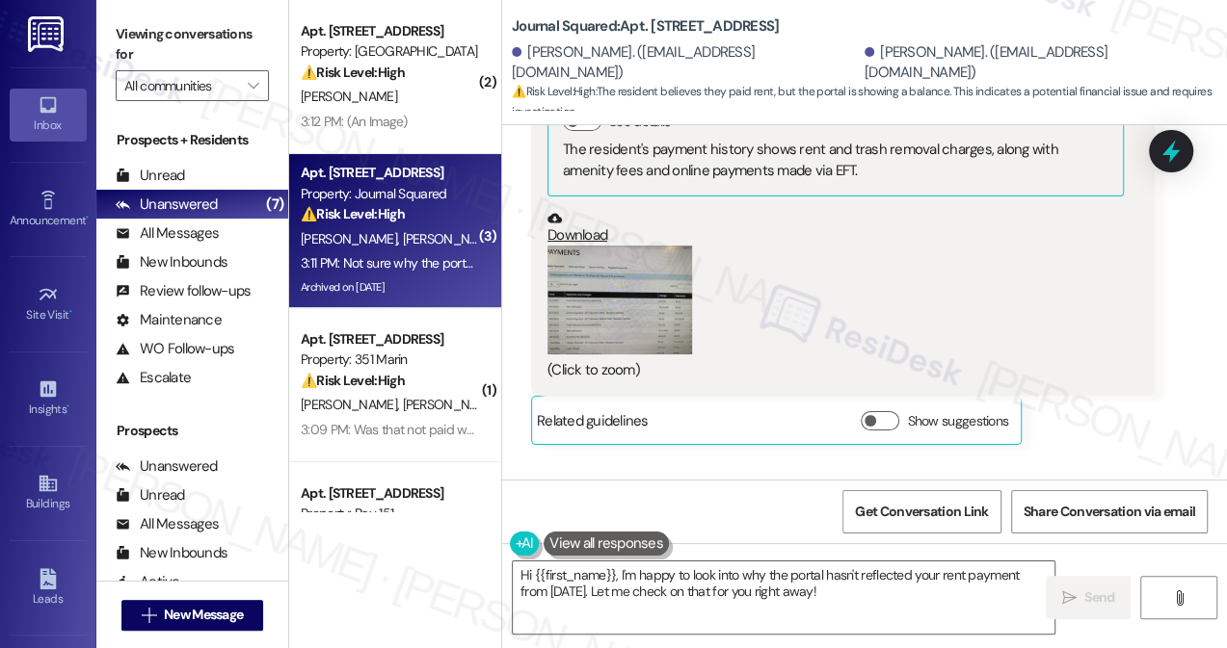
click at [634, 517] on div "Not sure why the portal hasn't taken off the balance." at bounding box center [704, 527] width 315 height 20
click at [1127, 224] on div "JPG attachment ResiDesk found written details in this image See details The res…" at bounding box center [842, 208] width 623 height 375
drag, startPoint x: 135, startPoint y: 25, endPoint x: 148, endPoint y: 35, distance: 16.6
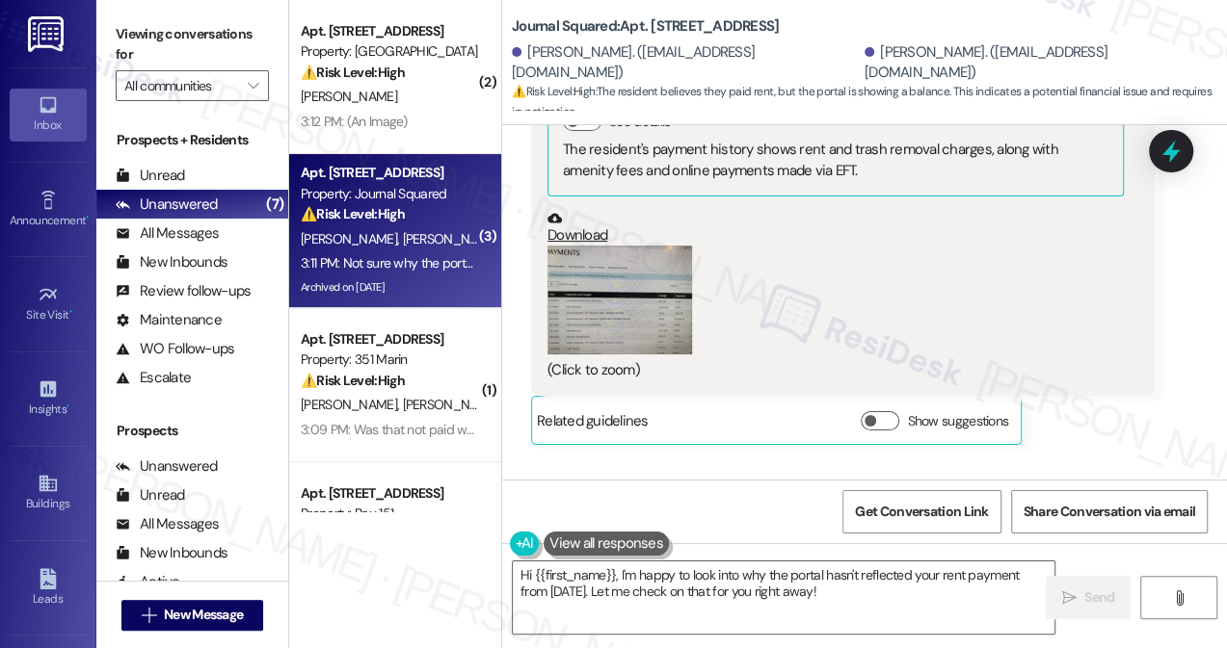
click at [135, 25] on label "Viewing conversations for" at bounding box center [192, 44] width 153 height 51
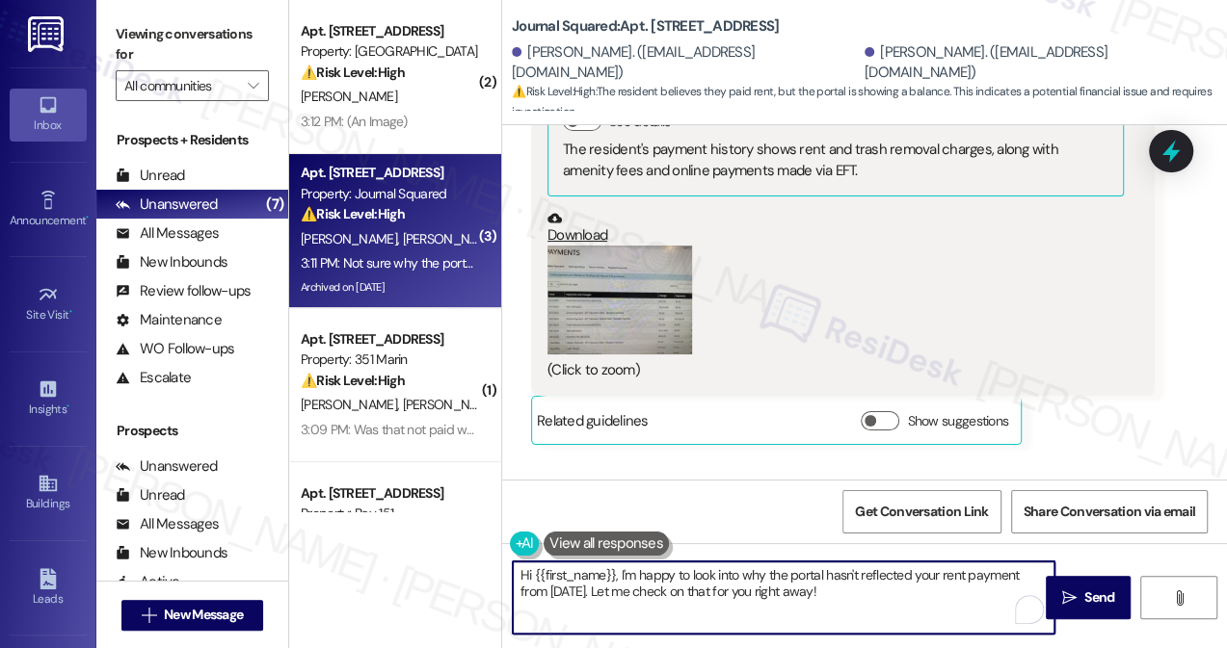
click at [885, 593] on textarea "Hi {{first_name}}, I'm happy to look into why the portal hasn't reflected your …" at bounding box center [783, 598] width 541 height 72
paste textarea "[PERSON_NAME]"
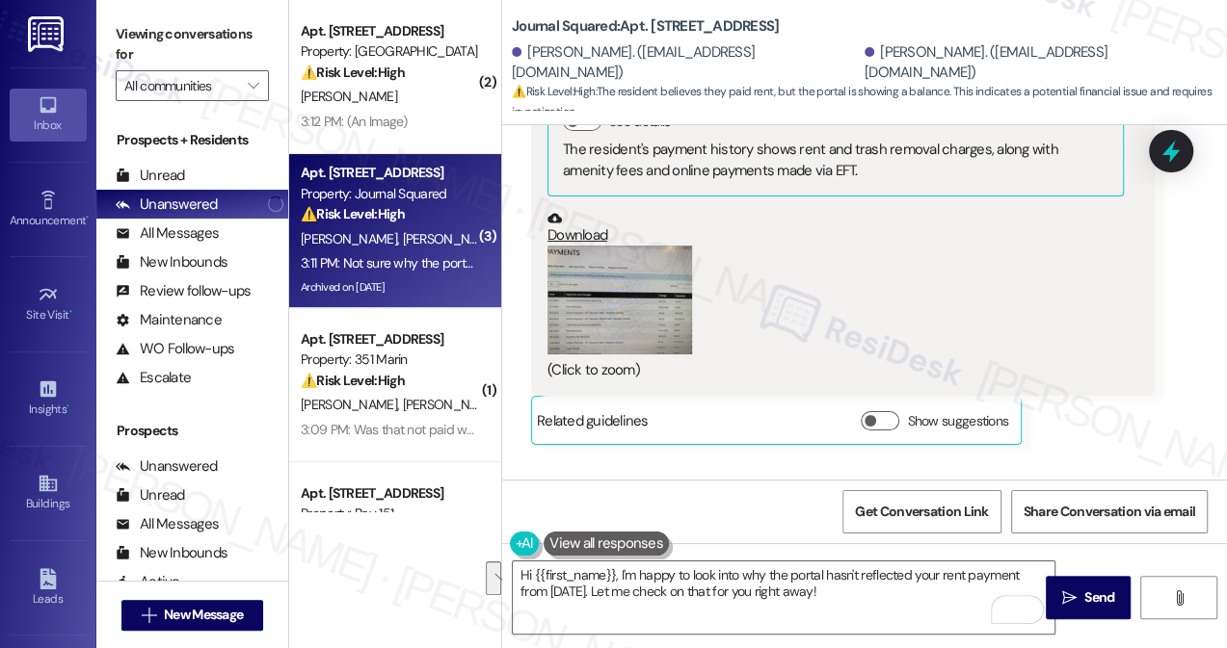
click at [123, 27] on label "Viewing conversations for" at bounding box center [192, 44] width 153 height 51
click at [719, 599] on textarea "Hi {{first_name}}, I'm happy to look into why the portal hasn't reflected your …" at bounding box center [783, 598] width 541 height 72
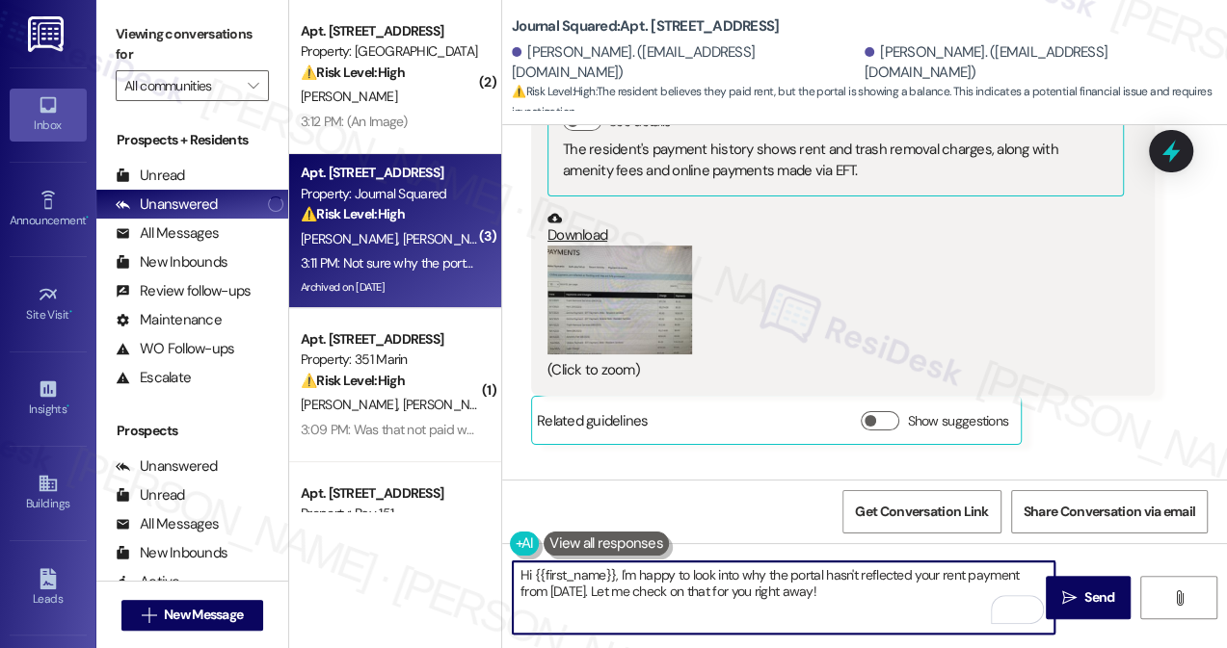
click at [719, 599] on textarea "Hi {{first_name}}, I'm happy to look into why the portal hasn't reflected your …" at bounding box center [783, 598] width 541 height 72
paste textarea "! Thanks for taking care of it. Did you receive a payment confirmation receipt …"
type textarea "Hi {{first_name}}! Thanks for taking care of it. Did you receive a payment conf…"
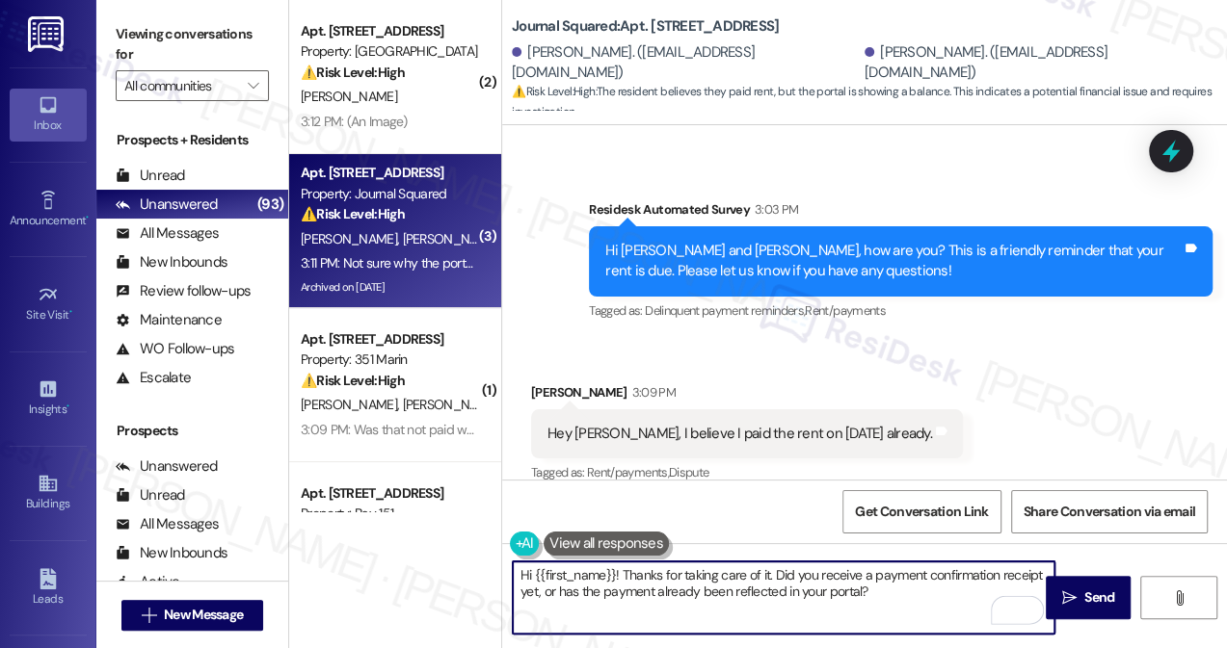
scroll to position [15048, 0]
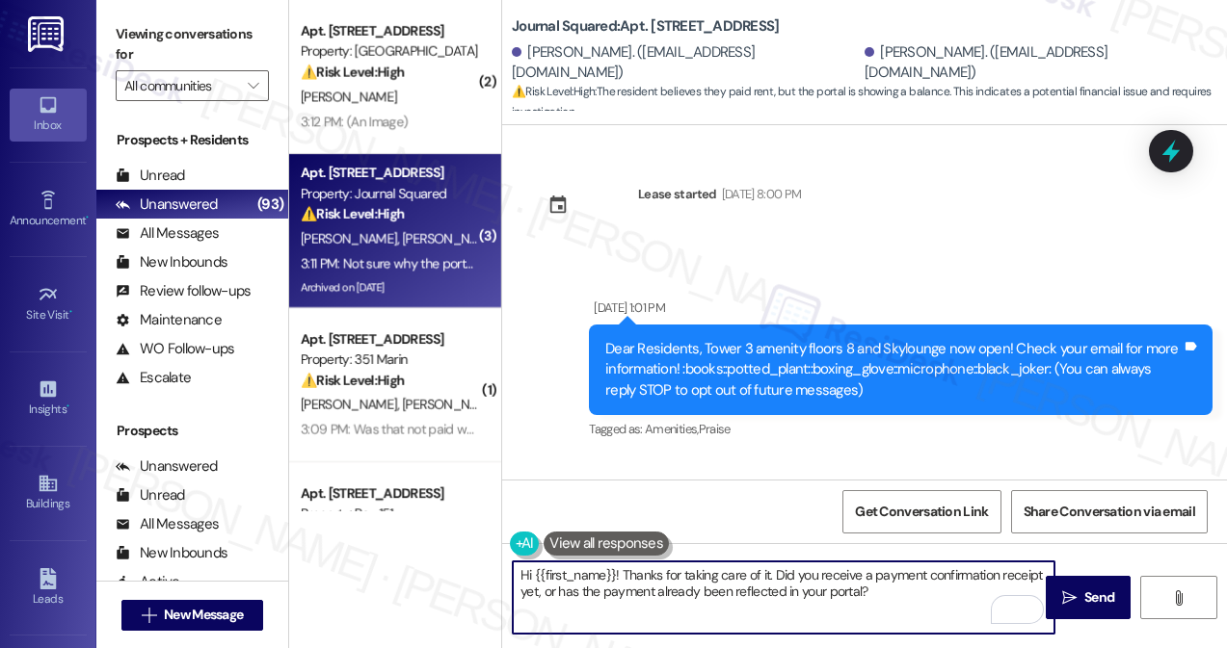
click at [772, 575] on textarea "Hi {{first_name}}! Thanks for taking care of it. Did you receive a payment conf…" at bounding box center [783, 598] width 541 height 72
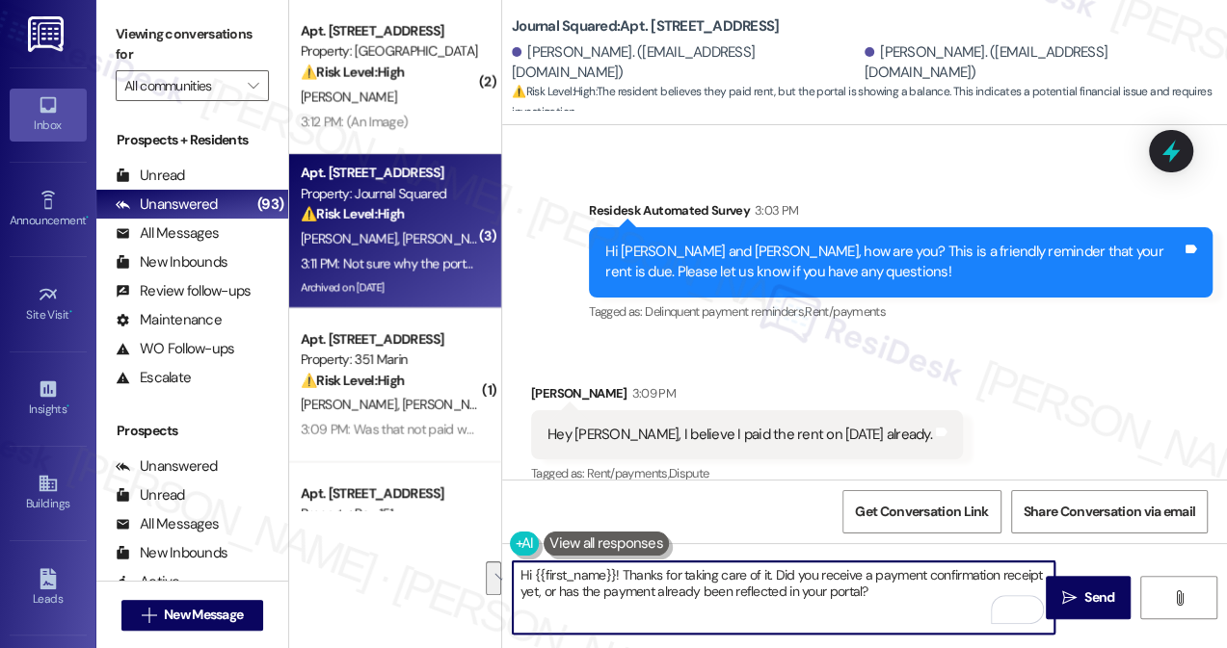
click at [881, 577] on textarea "Hi {{first_name}}! Thanks for taking care of it. Did you receive a payment conf…" at bounding box center [783, 598] width 541 height 72
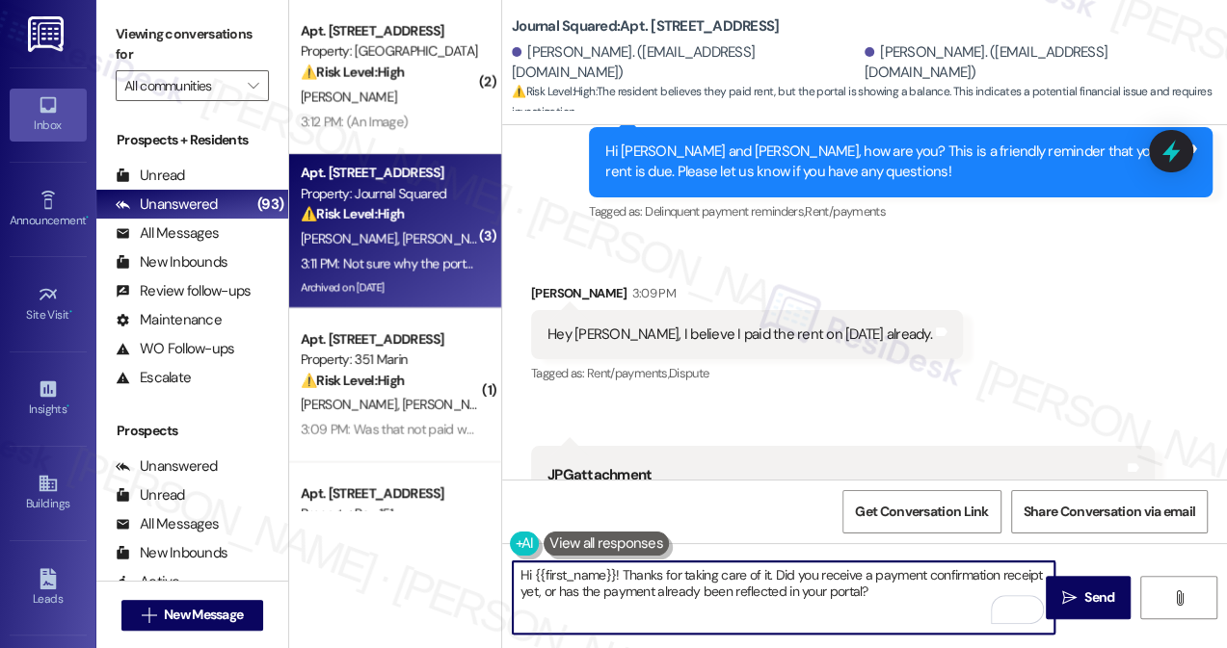
scroll to position [15224, 0]
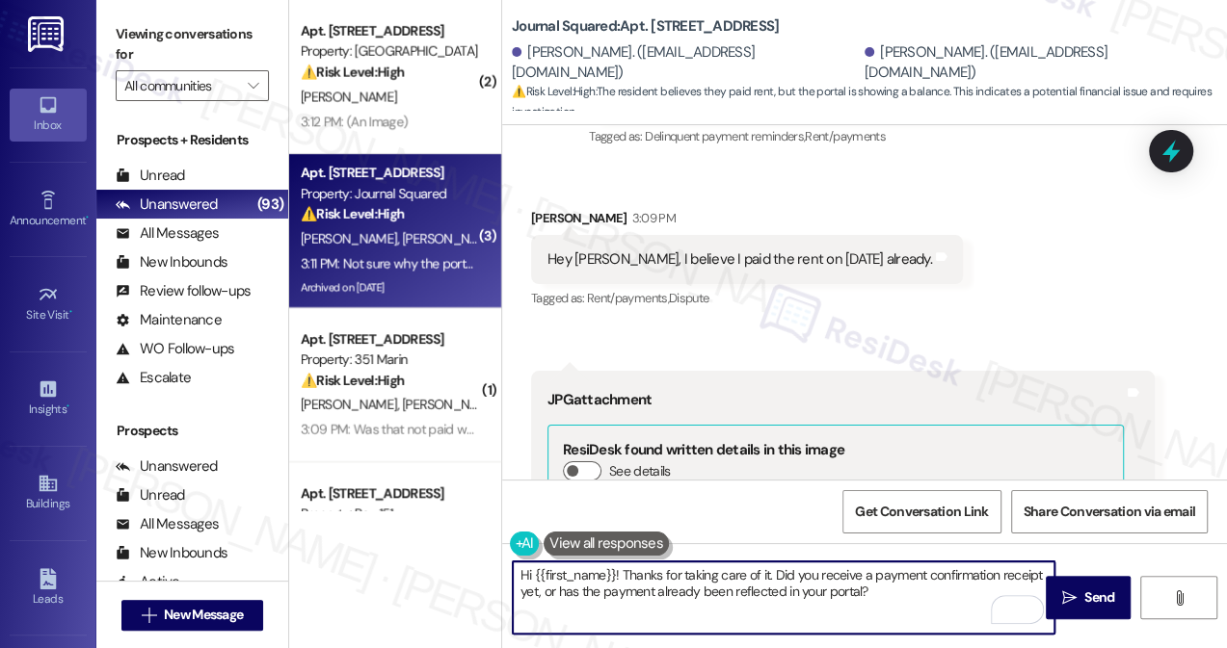
click at [762, 574] on textarea "Hi {{first_name}}! Thanks for taking care of it. Did you receive a payment conf…" at bounding box center [783, 598] width 541 height 72
click at [766, 574] on textarea "Hi {{first_name}}! Thanks for taking care of it. Did you receive a payment conf…" at bounding box center [783, 598] width 541 height 72
drag, startPoint x: 706, startPoint y: 595, endPoint x: 1031, endPoint y: 594, distance: 324.7
click at [1027, 593] on textarea "Hi {{first_name}}! Thanks for taking care of it and paying on September 1st. Di…" at bounding box center [783, 598] width 541 height 72
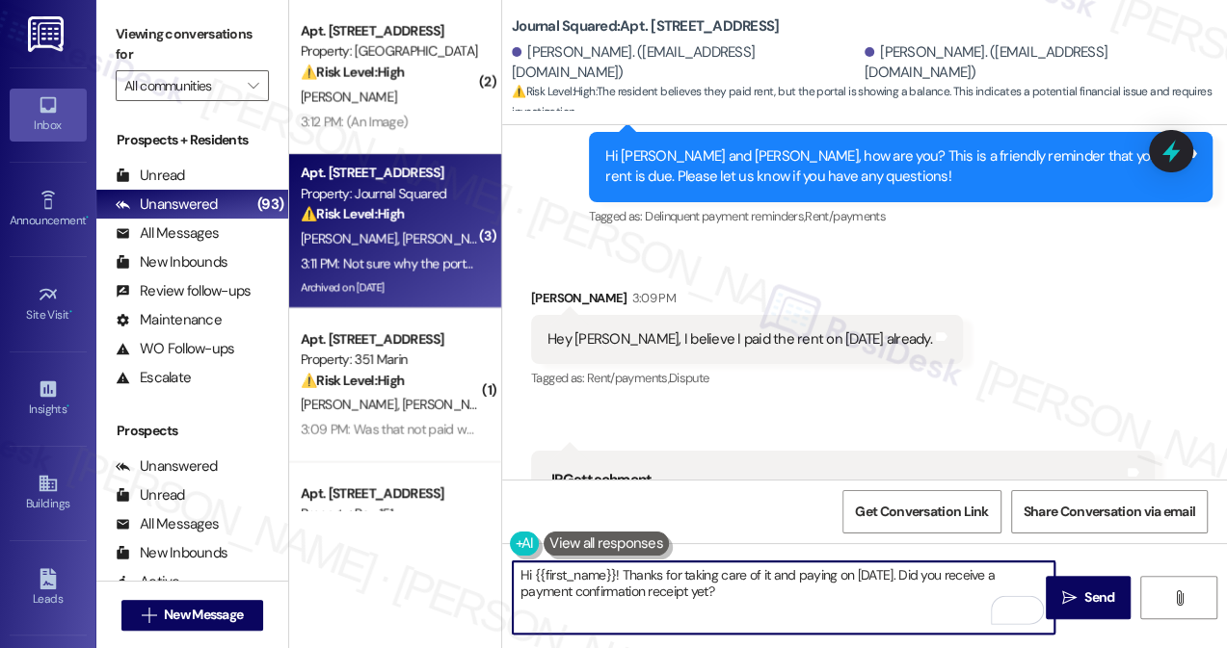
scroll to position [14961, 0]
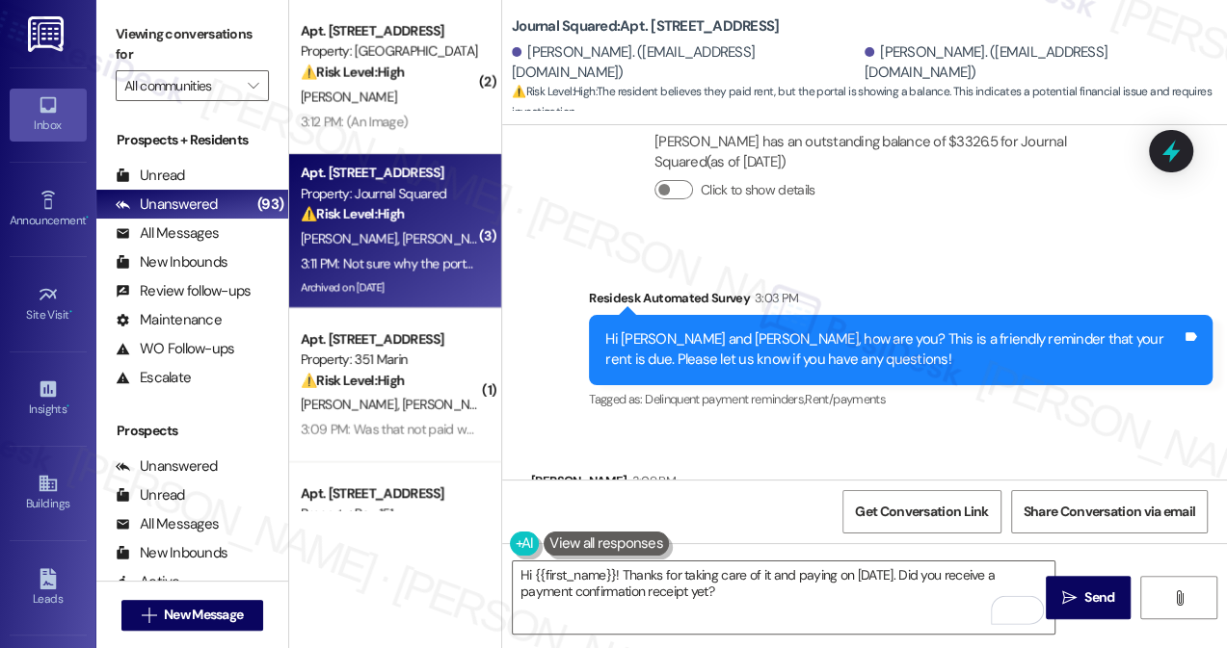
click at [540, 471] on div "Vinay Vasyani 3:09 PM" at bounding box center [747, 484] width 432 height 27
copy div "Vinay"
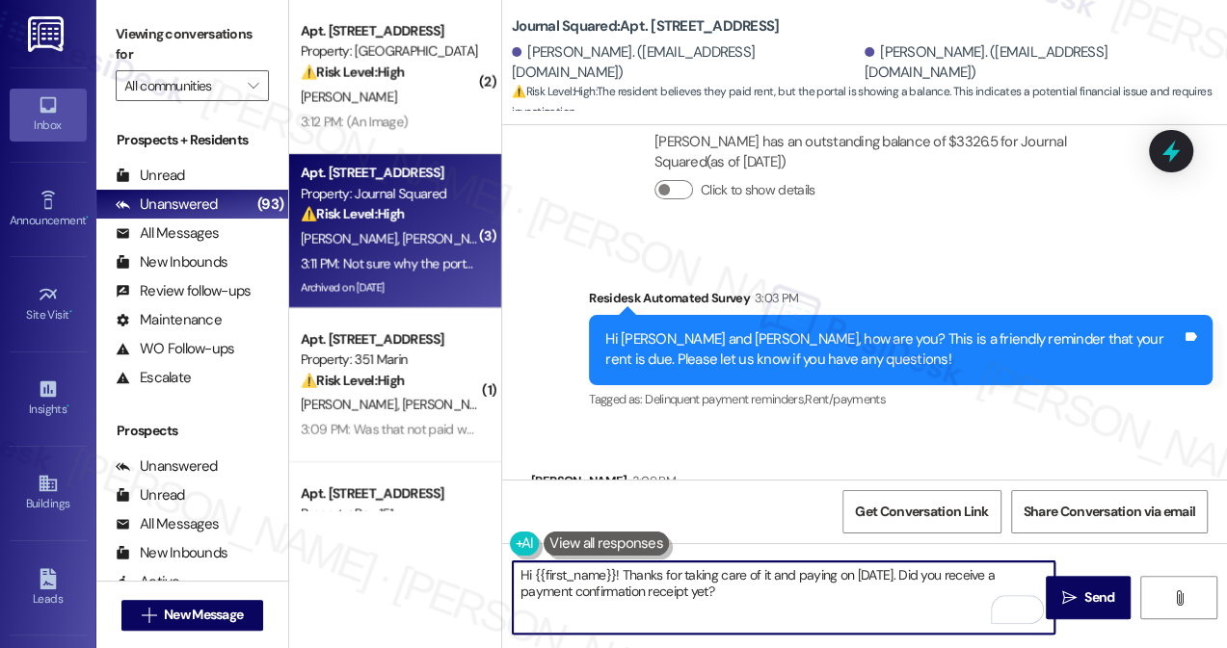
drag, startPoint x: 534, startPoint y: 571, endPoint x: 614, endPoint y: 568, distance: 80.0
click at [614, 568] on textarea "Hi {{first_name}}! Thanks for taking care of it and paying on September 1st. Di…" at bounding box center [783, 598] width 541 height 72
paste textarea "Vinay"
type textarea "Hi Vinay! Thanks for taking care of it and paying on September 1st. Did you rec…"
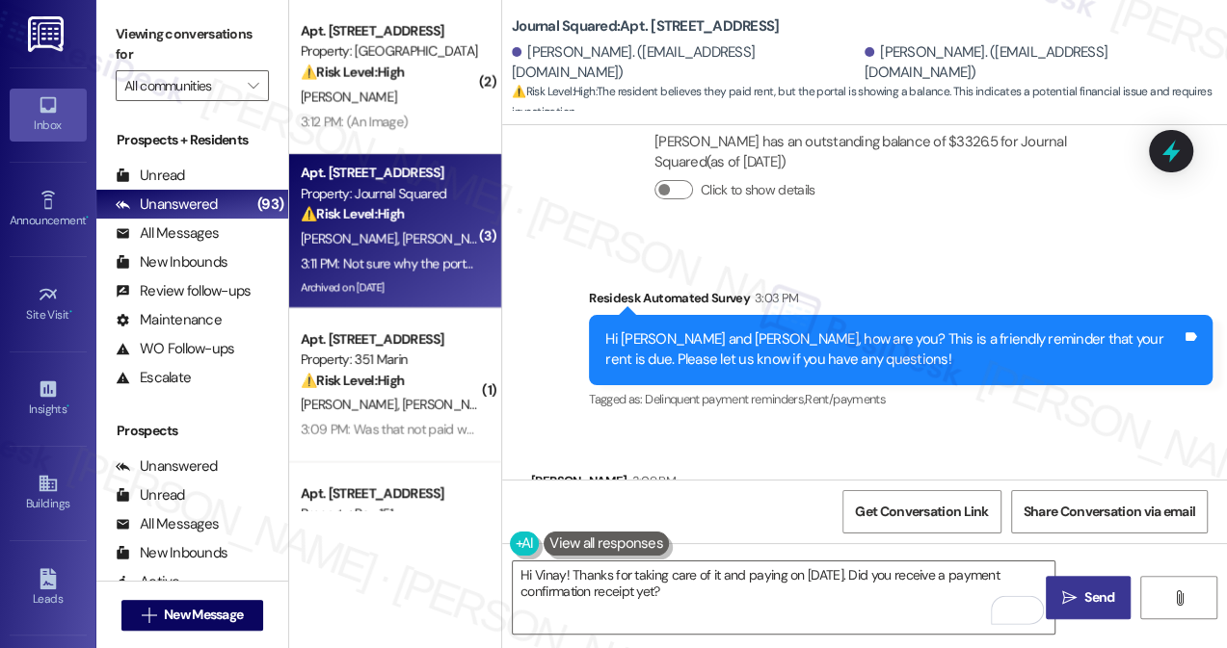
click at [1066, 593] on icon "" at bounding box center [1069, 598] width 14 height 15
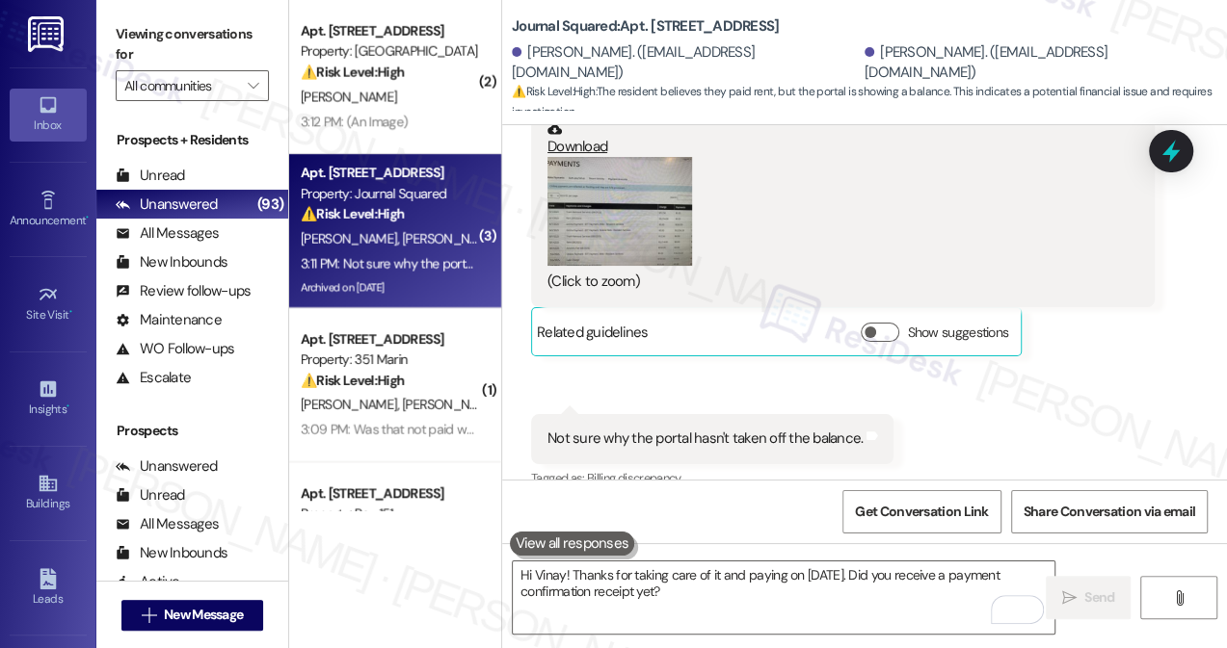
scroll to position [15729, 0]
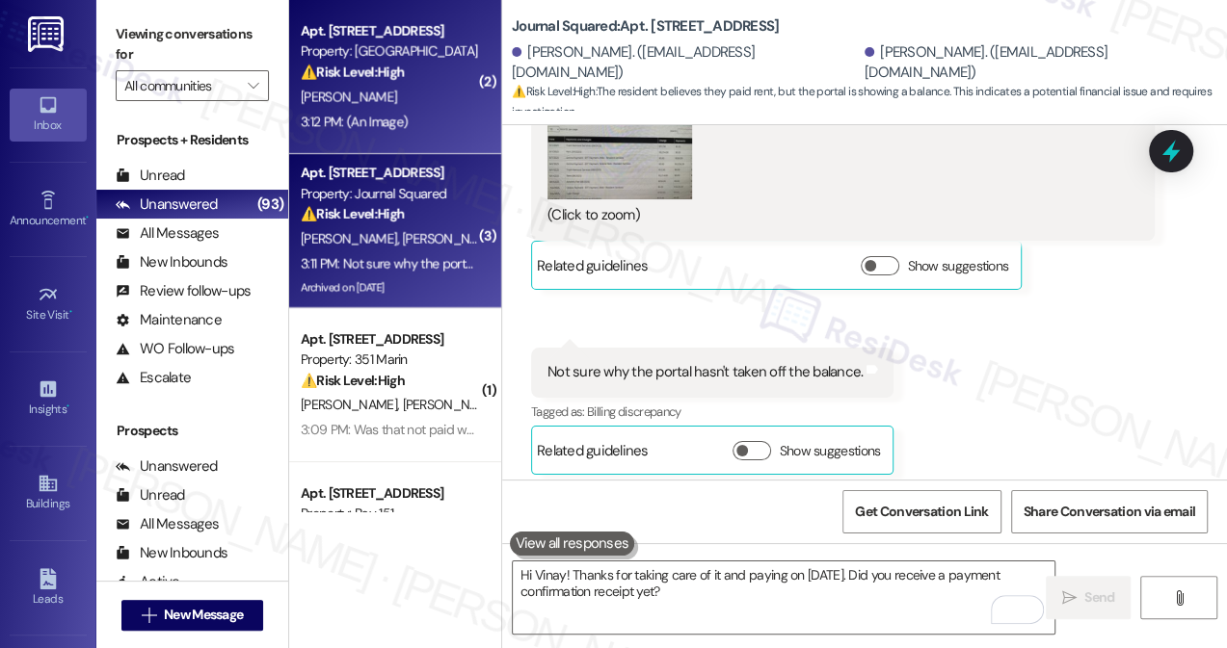
click at [406, 102] on div "[PERSON_NAME]" at bounding box center [390, 97] width 182 height 24
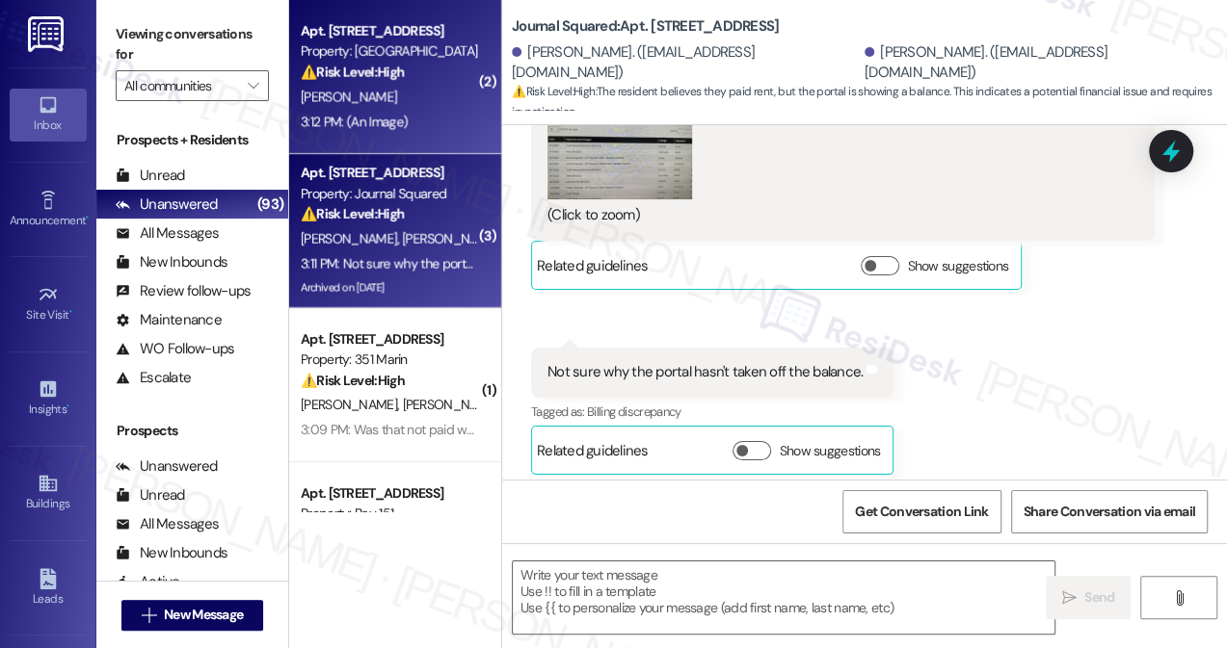
click at [403, 231] on span "[PERSON_NAME]" at bounding box center [451, 238] width 96 height 17
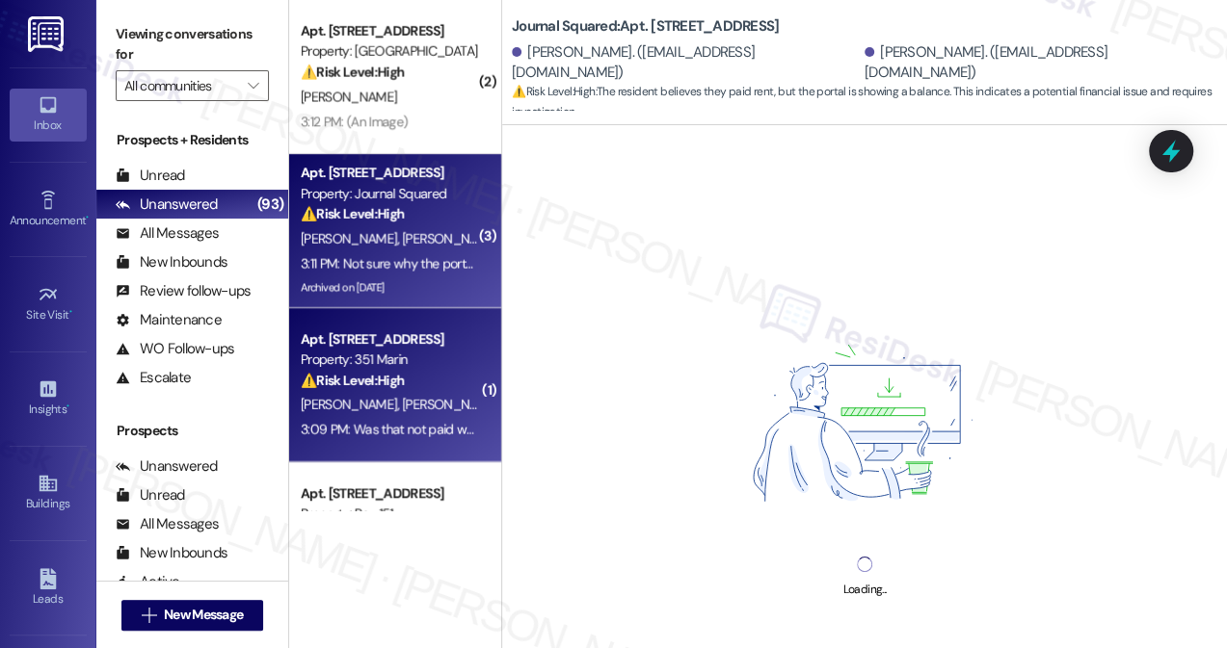
click at [432, 383] on div "⚠️ Risk Level: High The resident is questioning a rent payment and believes the…" at bounding box center [390, 381] width 178 height 20
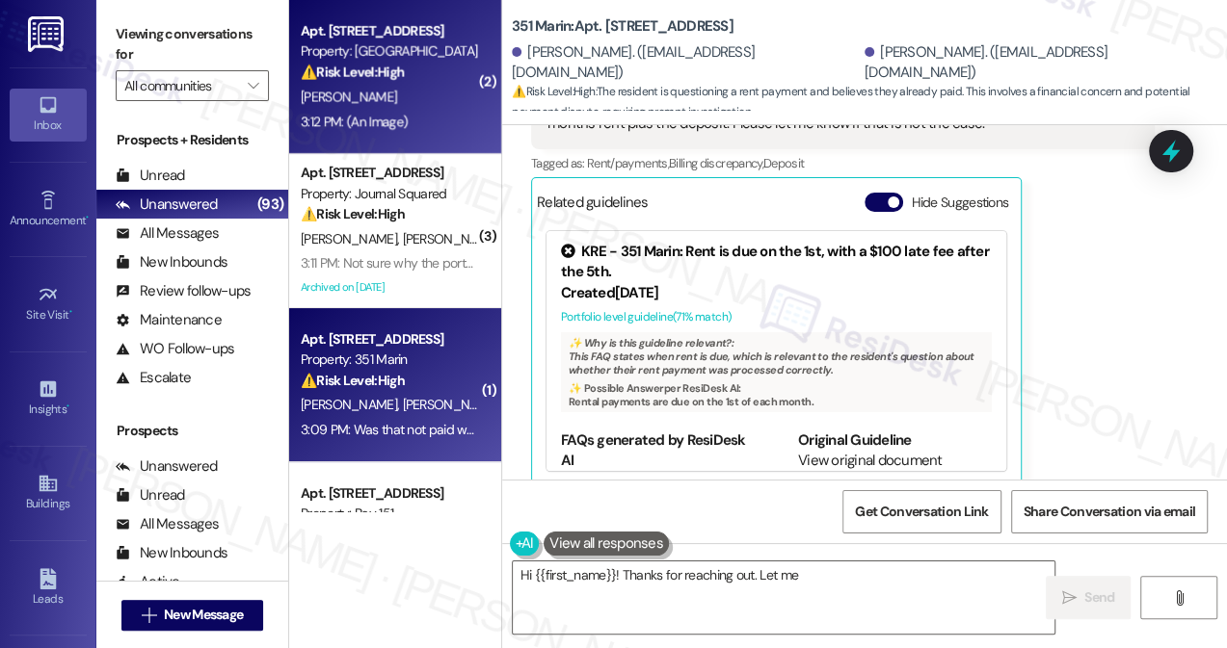
scroll to position [1053, 0]
type textarea "Hi {{first_name}}! Thanks for reaching out. Let me check on that for you right …"
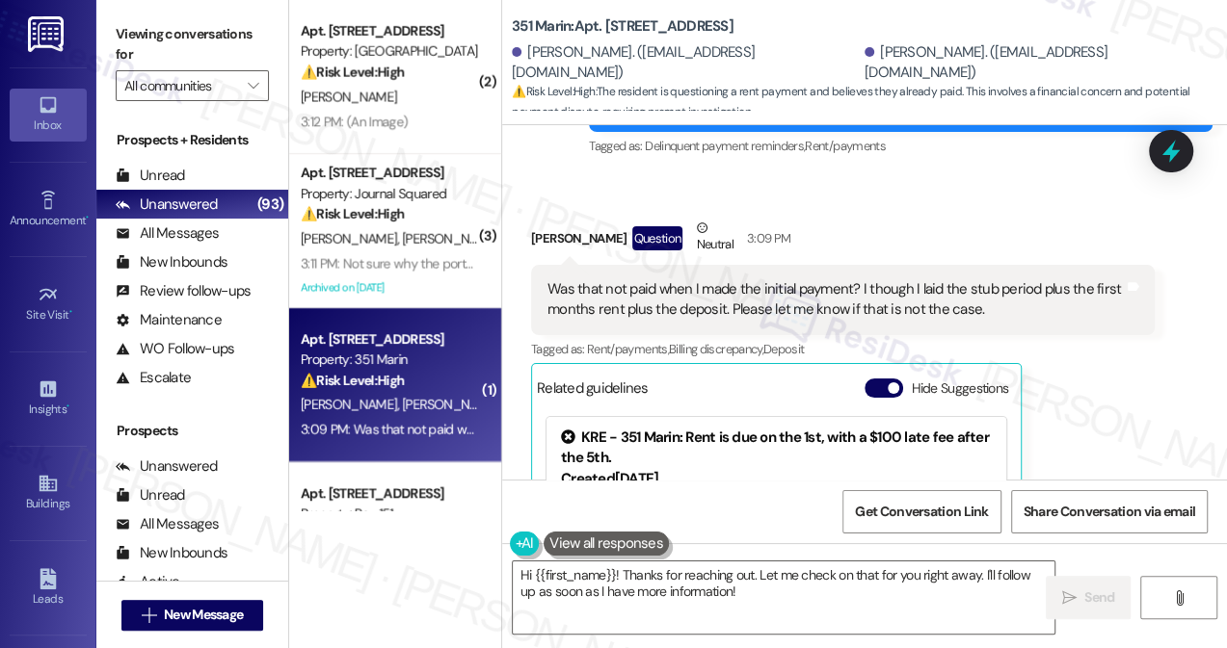
scroll to position [703, 0]
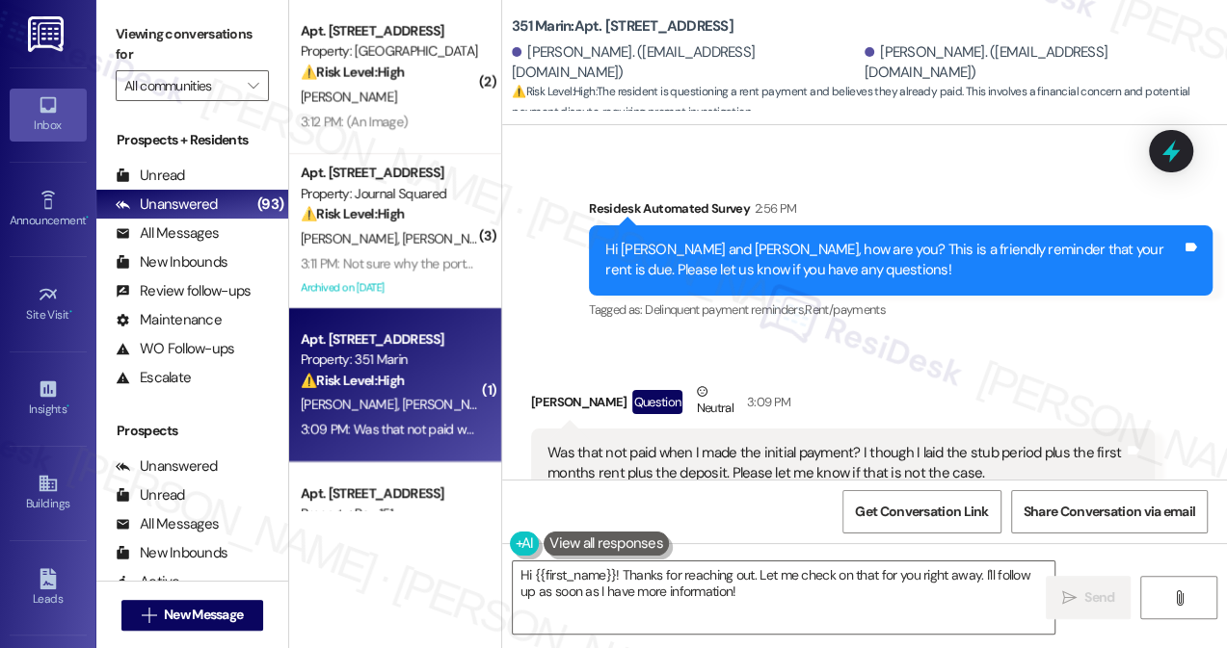
click at [657, 443] on div "Was that not paid when I made the initial payment? I though I laid the stub per…" at bounding box center [835, 463] width 576 height 41
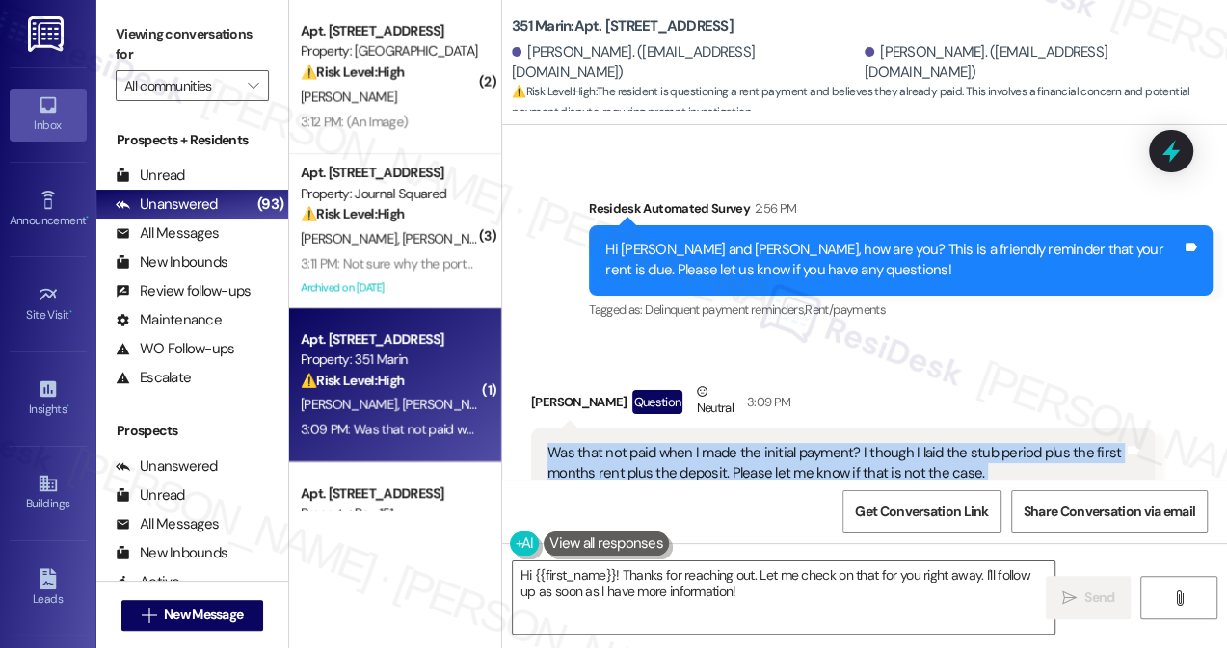
click at [657, 443] on div "Was that not paid when I made the initial payment? I though I laid the stub per…" at bounding box center [835, 463] width 576 height 41
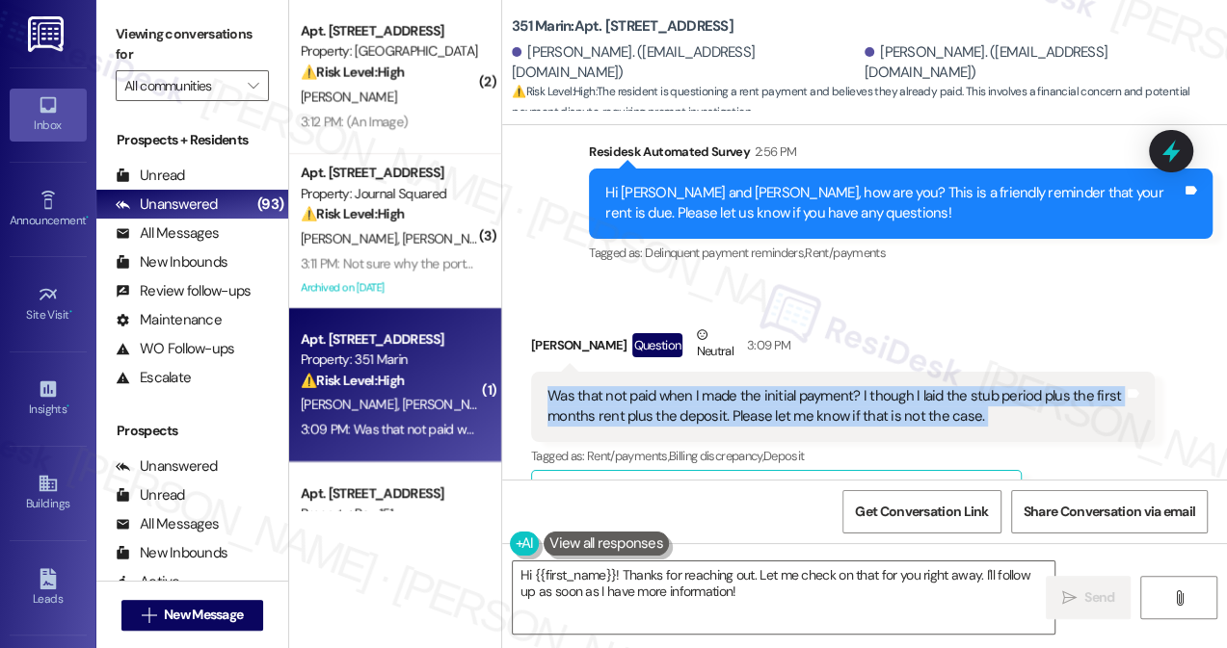
scroll to position [791, 0]
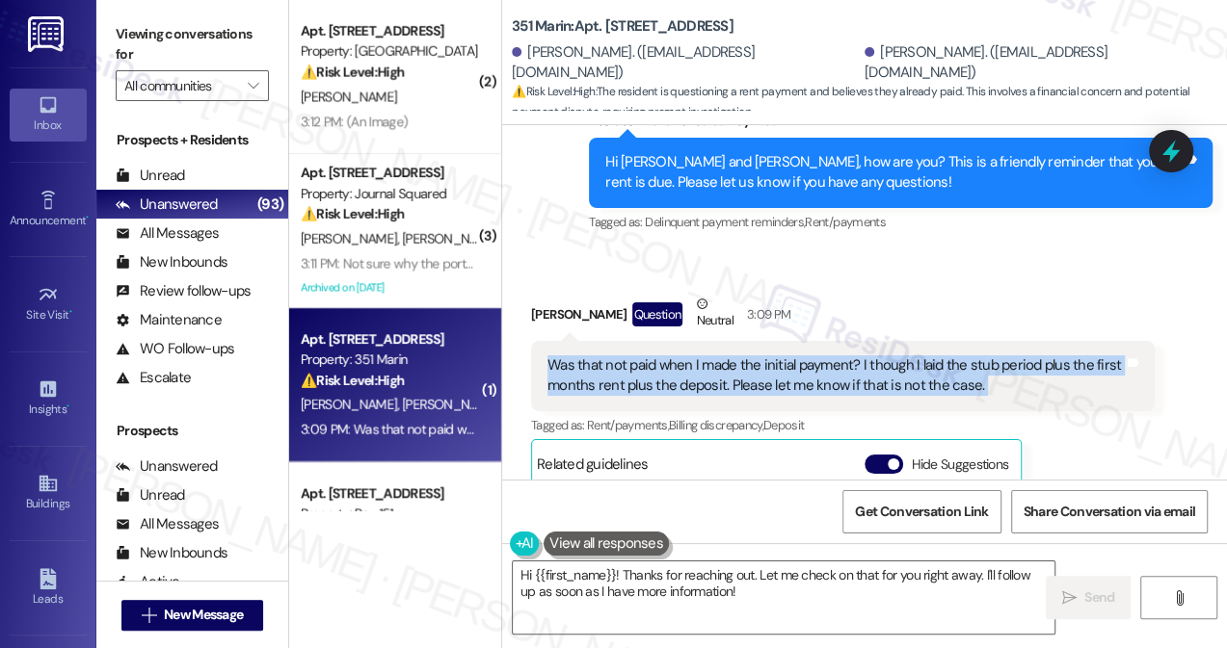
click at [848, 358] on div "Was that not paid when I made the initial payment? I though I laid the stub per…" at bounding box center [835, 376] width 576 height 41
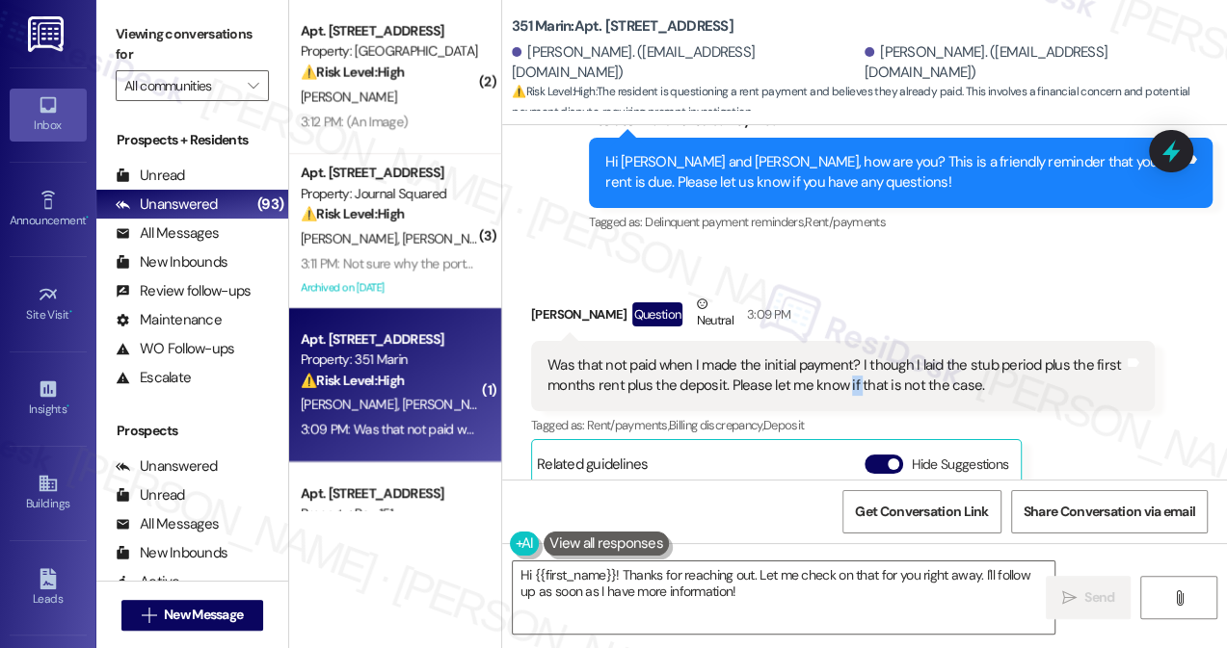
click at [848, 358] on div "Was that not paid when I made the initial payment? I though I laid the stub per…" at bounding box center [835, 376] width 576 height 41
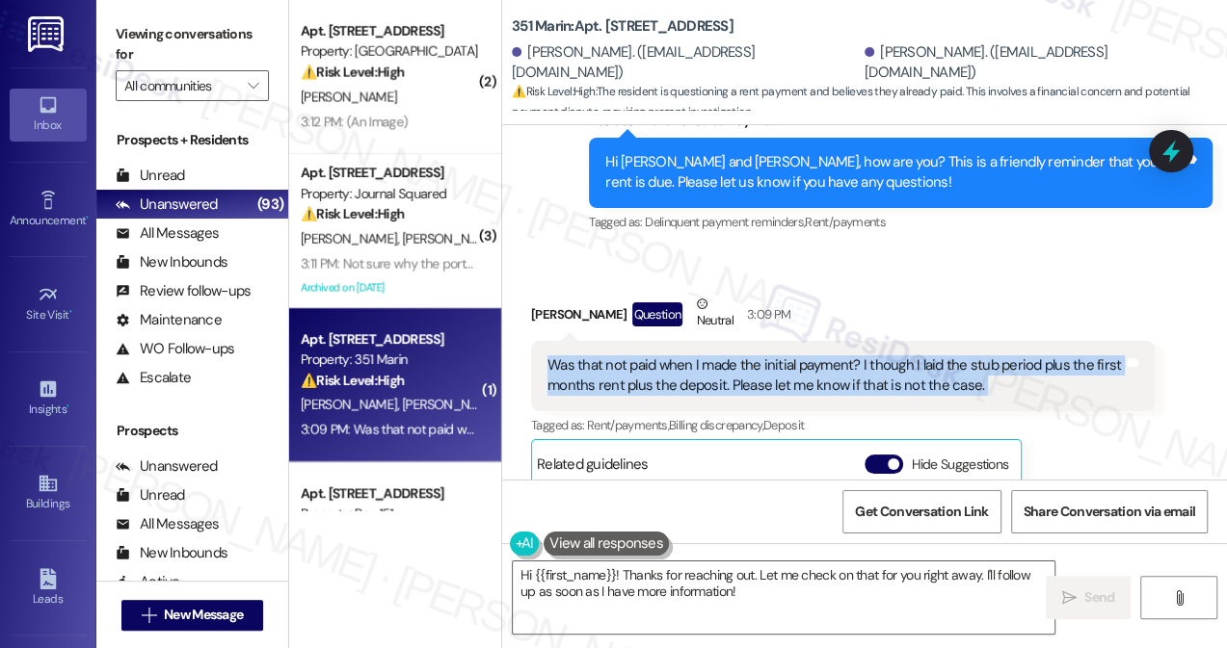
click at [848, 358] on div "Was that not paid when I made the initial payment? I though I laid the stub per…" at bounding box center [835, 376] width 576 height 41
click at [826, 356] on div "Was that not paid when I made the initial payment? I though I laid the stub per…" at bounding box center [835, 376] width 576 height 41
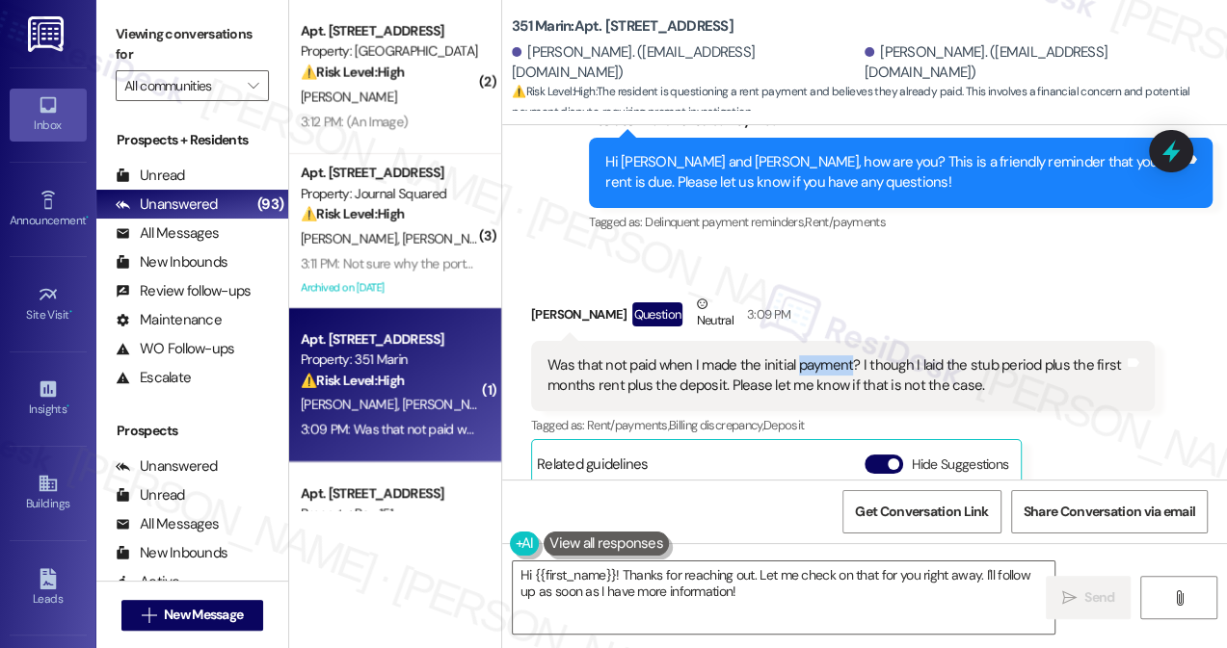
click at [826, 356] on div "Was that not paid when I made the initial payment? I though I laid the stub per…" at bounding box center [835, 376] width 576 height 41
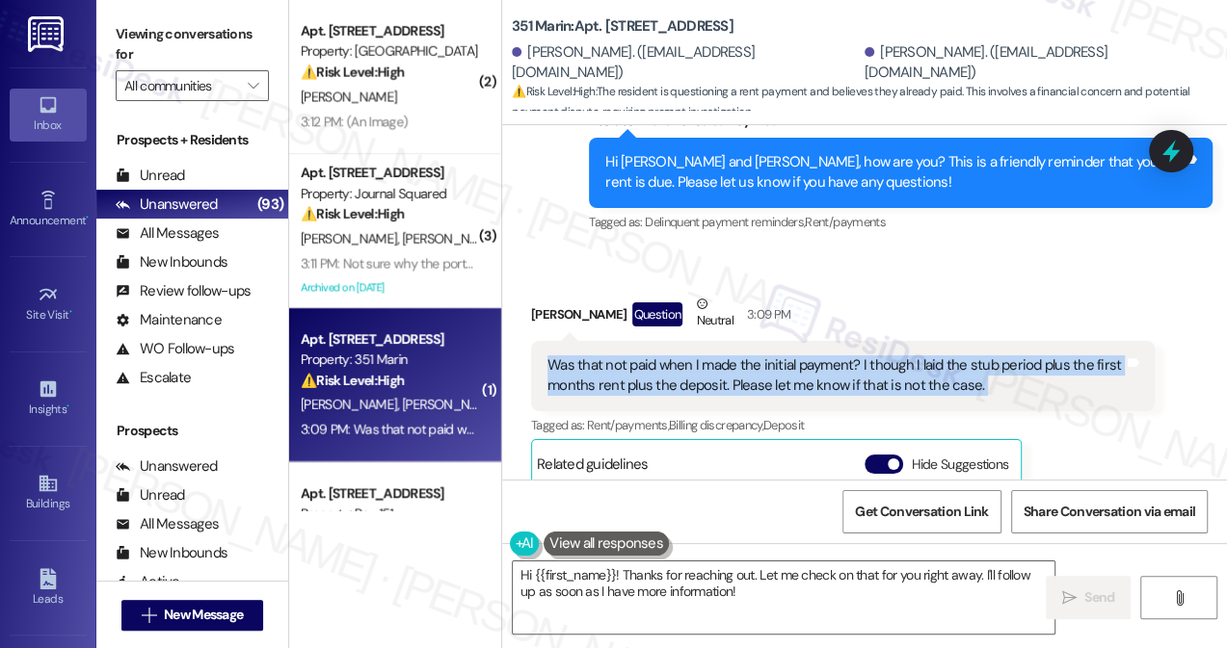
click at [826, 356] on div "Was that not paid when I made the initial payment? I though I laid the stub per…" at bounding box center [835, 376] width 576 height 41
